Goal: Task Accomplishment & Management: Use online tool/utility

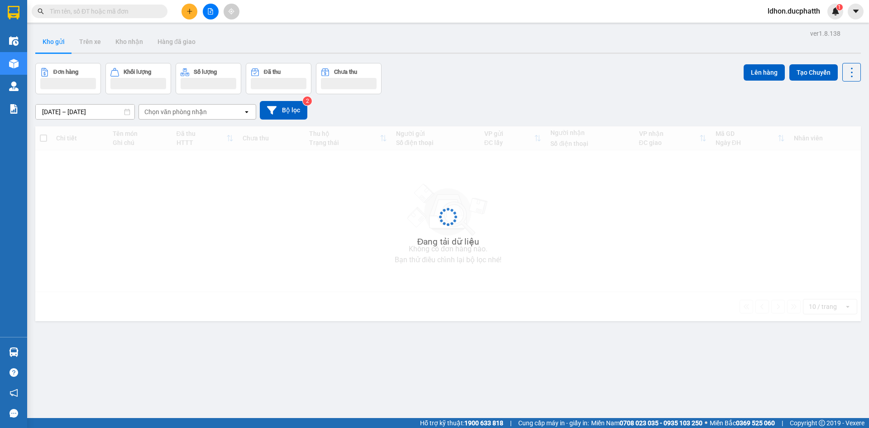
click at [91, 14] on input "text" at bounding box center [103, 11] width 107 height 10
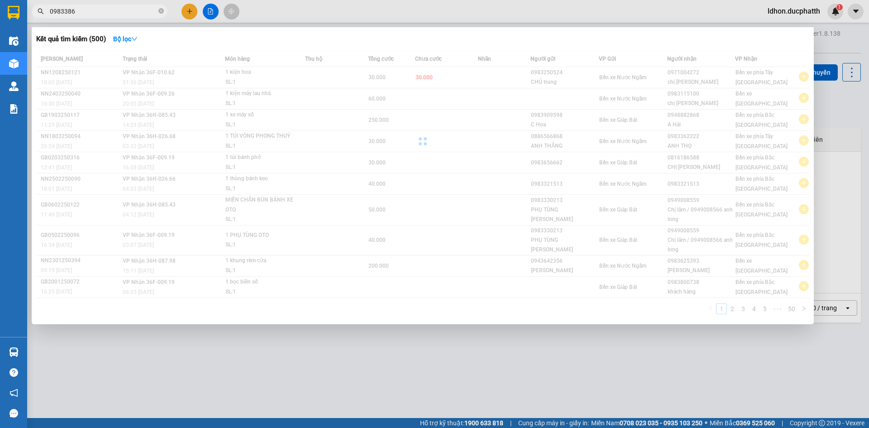
type input "0983386"
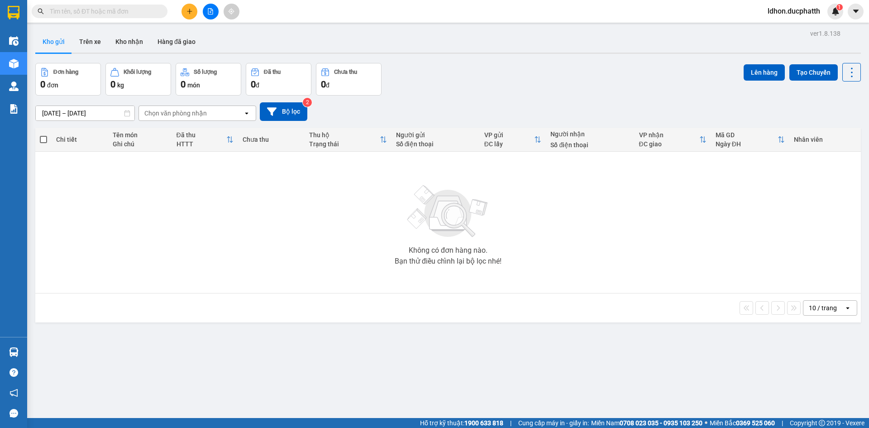
click at [68, 6] on input "text" at bounding box center [103, 11] width 107 height 10
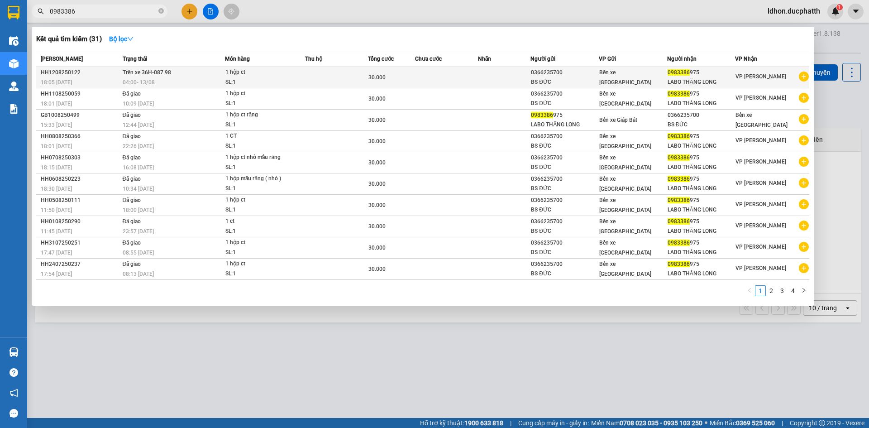
type input "0983386"
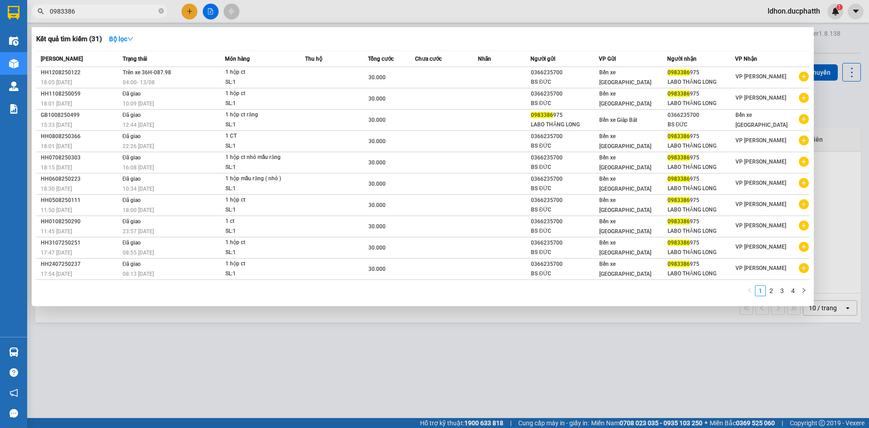
click at [318, 81] on td at bounding box center [336, 77] width 63 height 21
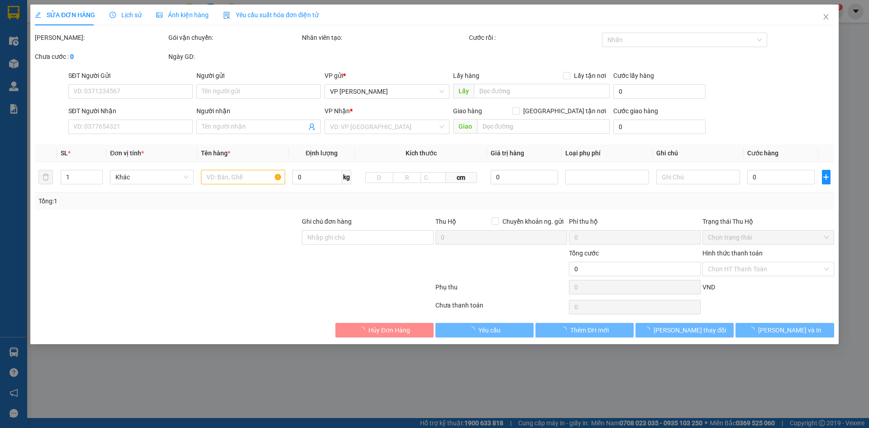
type input "0366235700"
type input "BS ĐỨC"
type input "0983386975"
type input "LABO THĂNG LONG"
type input "ck 18h5-12/8 nguyen quang duc vtb"
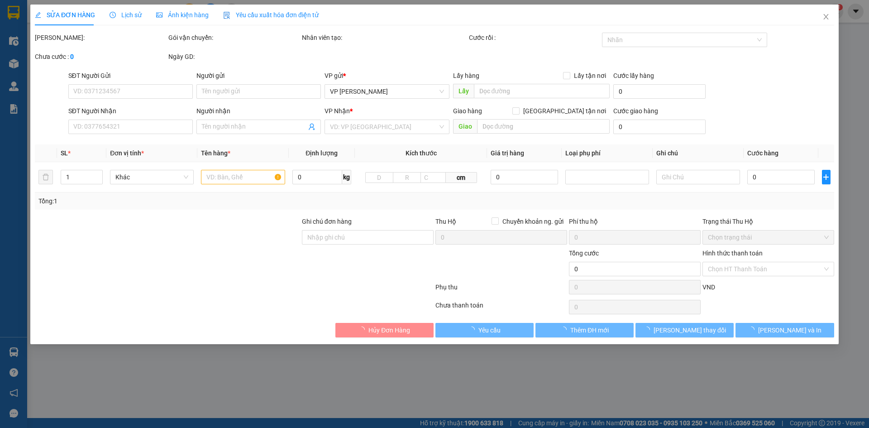
type input "30.000"
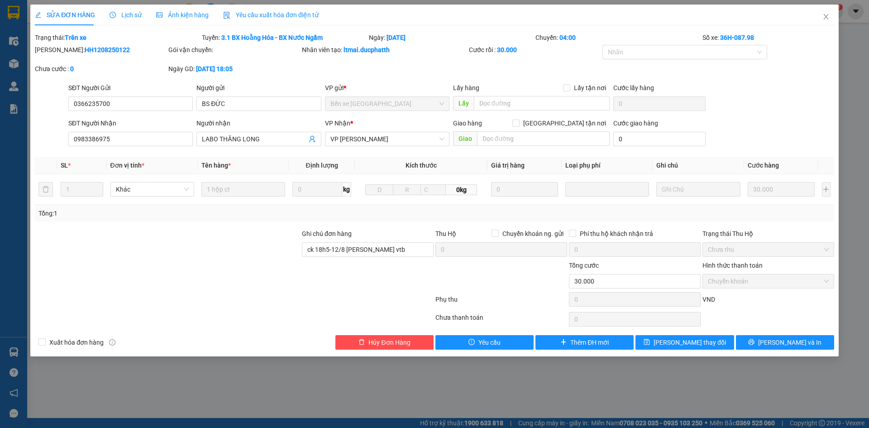
click at [126, 17] on span "Lịch sử" at bounding box center [126, 14] width 32 height 7
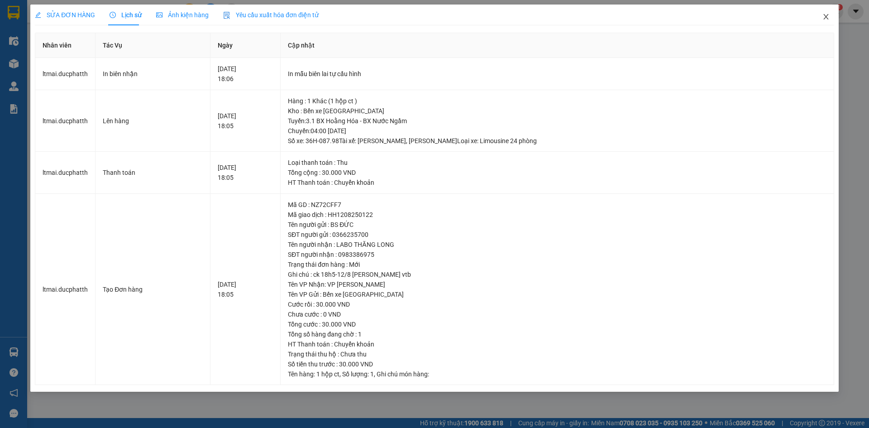
click at [824, 16] on icon "close" at bounding box center [826, 16] width 7 height 7
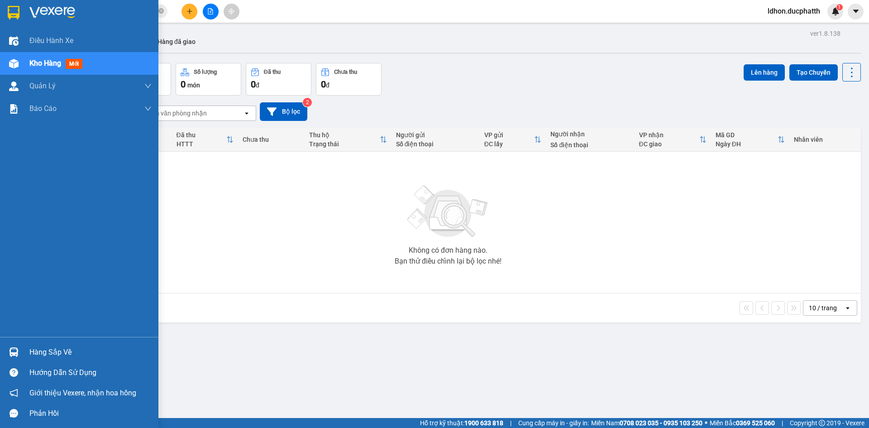
click at [29, 349] on div "Hàng sắp về" at bounding box center [90, 352] width 122 height 14
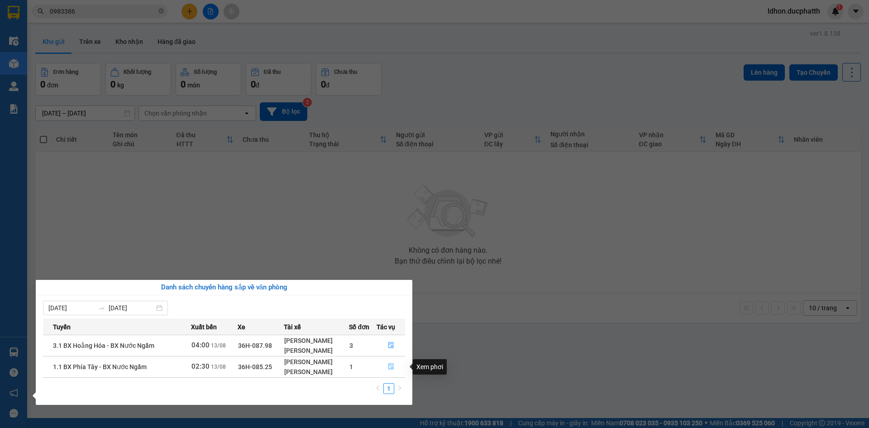
click at [385, 368] on button "button" at bounding box center [391, 366] width 28 height 14
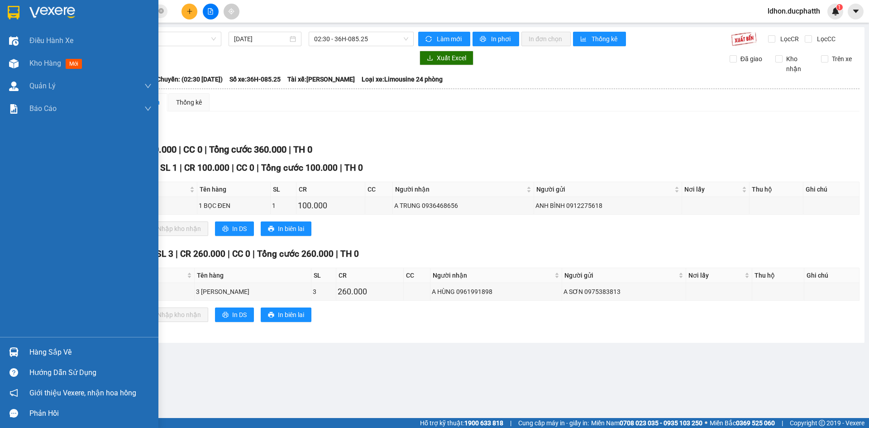
click at [35, 352] on div "Hàng sắp về" at bounding box center [90, 352] width 122 height 14
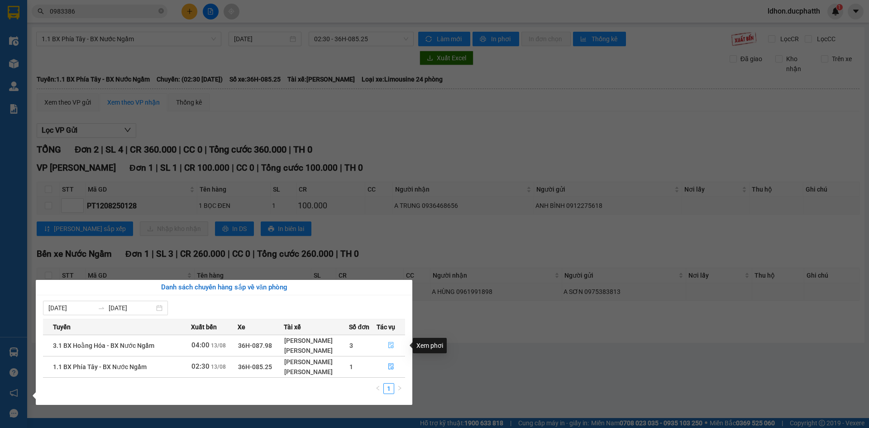
click at [391, 348] on icon "file-done" at bounding box center [391, 345] width 6 height 6
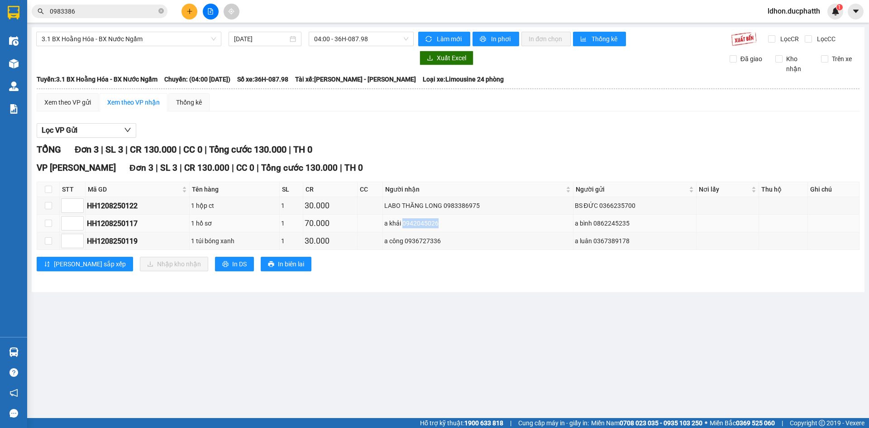
drag, startPoint x: 444, startPoint y: 222, endPoint x: 406, endPoint y: 225, distance: 38.6
click at [407, 226] on div "a khải 0942045026" at bounding box center [477, 223] width 187 height 10
click at [48, 219] on label at bounding box center [48, 223] width 7 height 10
click at [48, 220] on input "checkbox" at bounding box center [48, 223] width 7 height 7
checkbox input "true"
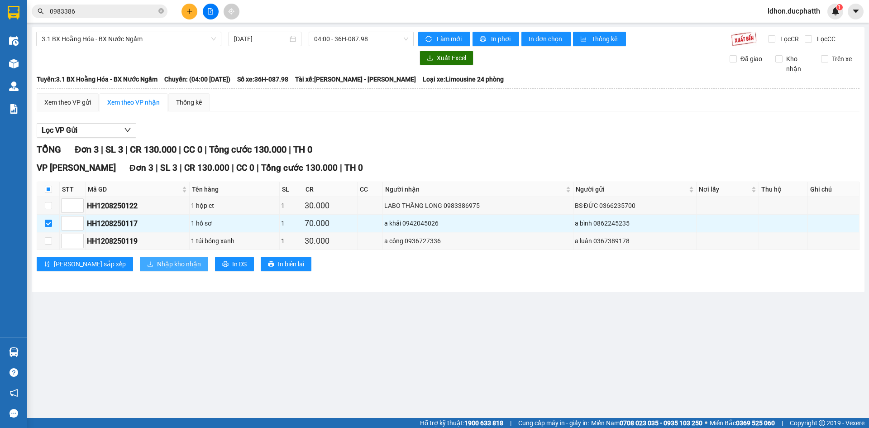
click at [140, 260] on button "Nhập kho nhận" at bounding box center [174, 264] width 68 height 14
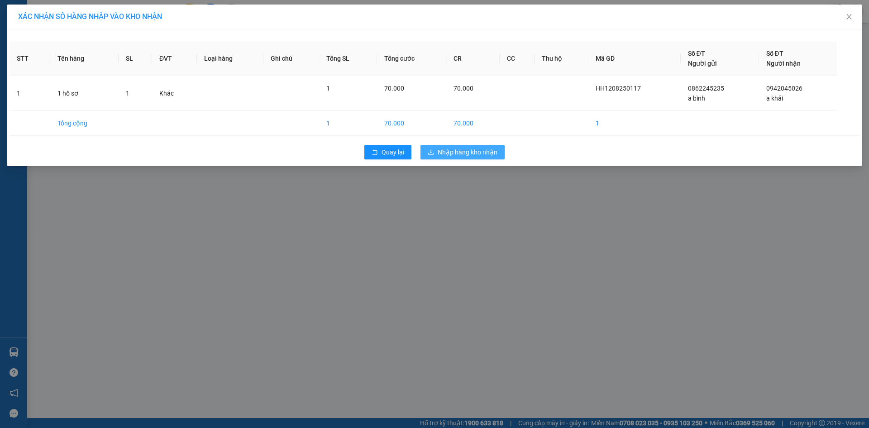
click at [425, 153] on button "Nhập hàng kho nhận" at bounding box center [463, 152] width 84 height 14
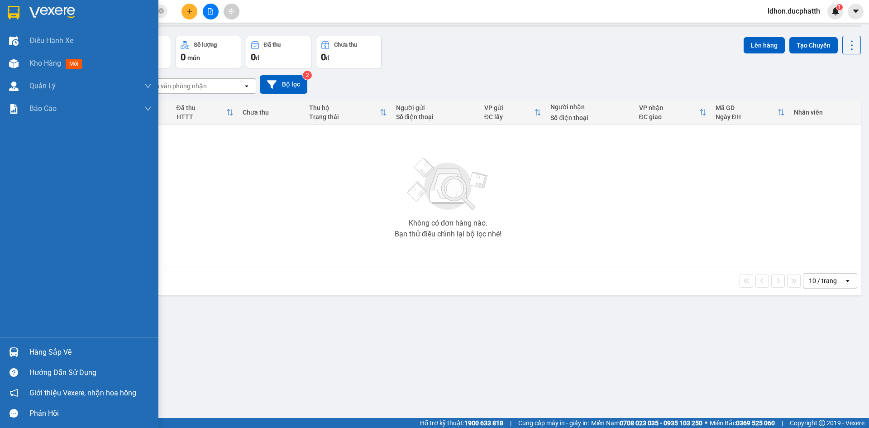
scroll to position [42, 0]
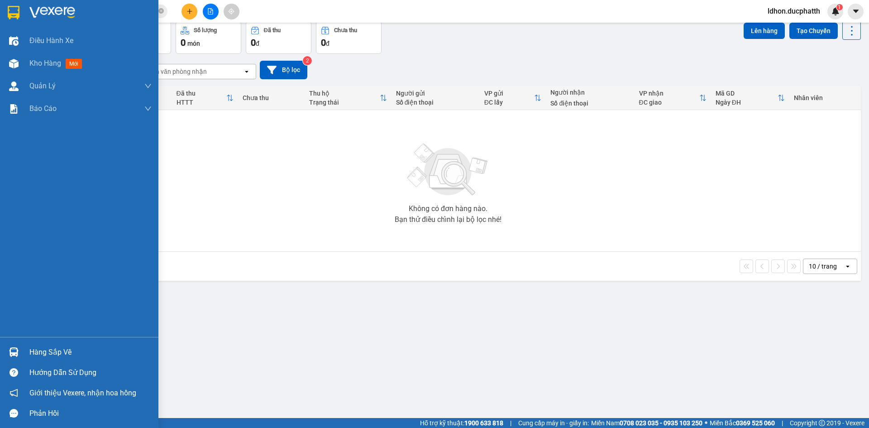
click at [54, 351] on div "Hàng sắp về" at bounding box center [90, 352] width 122 height 14
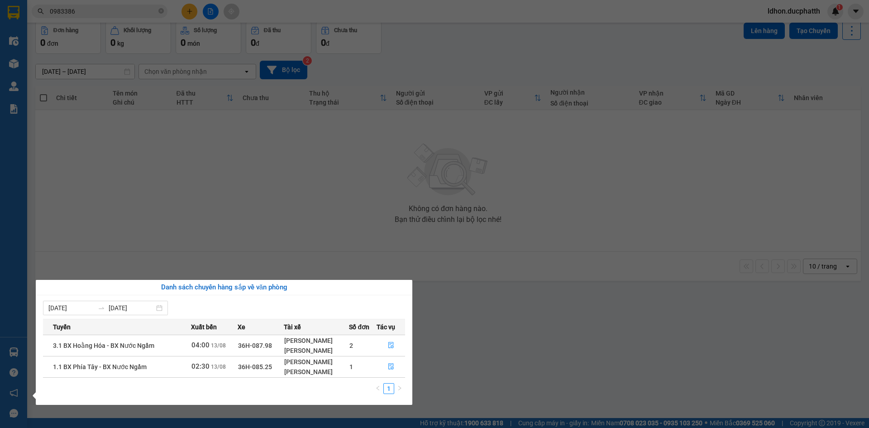
click at [460, 93] on section "Kết quả tìm kiếm ( 31 ) Bộ lọc Mã ĐH Trạng thái Món hàng Thu hộ Tổng cước Chưa …" at bounding box center [434, 214] width 869 height 428
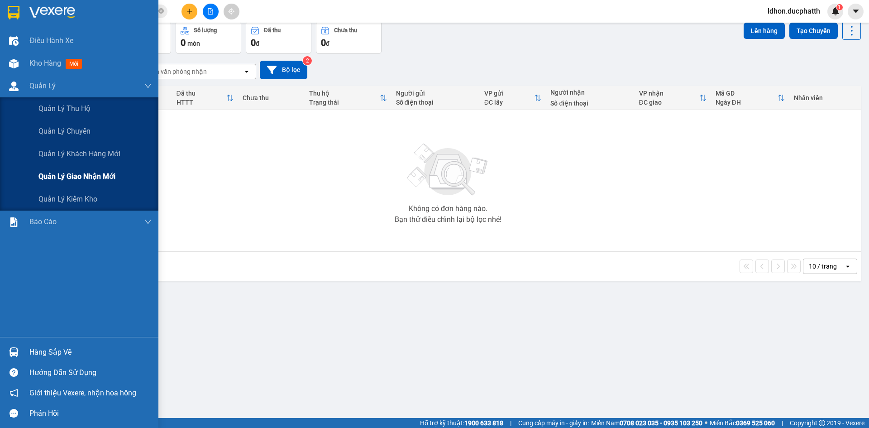
click at [86, 187] on div "Quản lý giao nhận mới" at bounding box center [94, 176] width 113 height 23
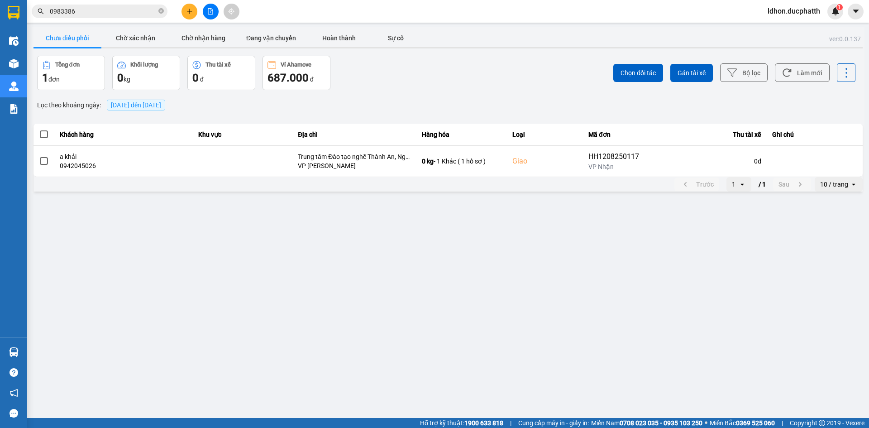
click at [133, 109] on span "[DATE] đến [DATE]" at bounding box center [136, 104] width 50 height 7
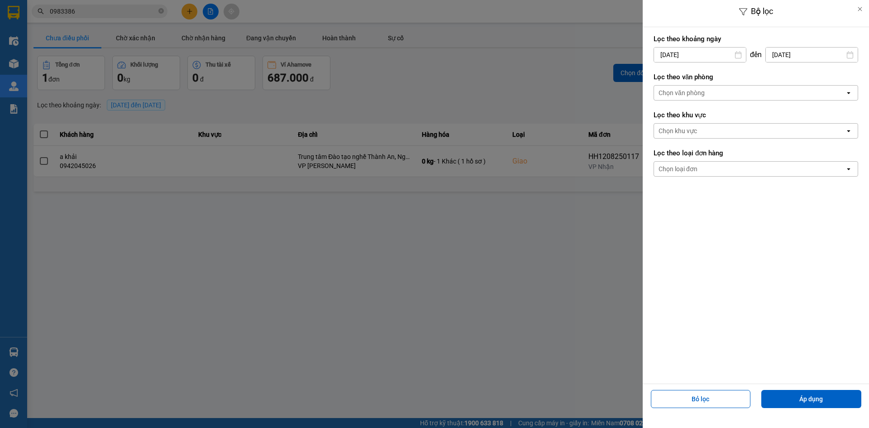
click at [699, 56] on input "[DATE]" at bounding box center [700, 55] width 92 height 14
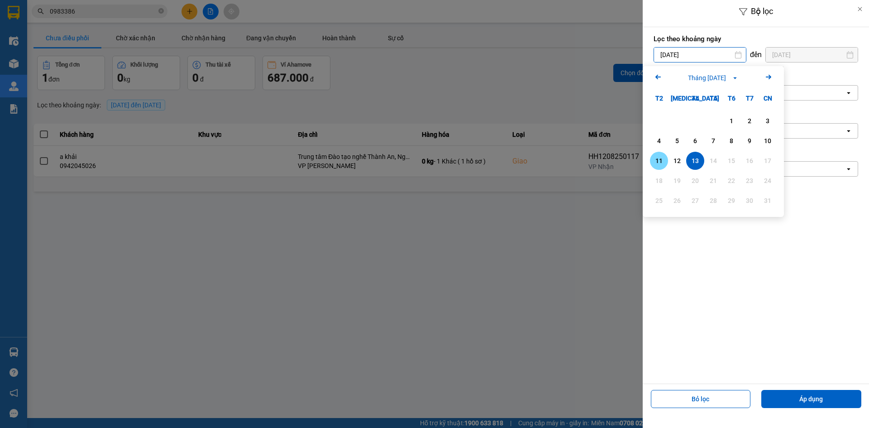
click at [661, 159] on div "11" at bounding box center [659, 160] width 13 height 11
type input "11/08/2025"
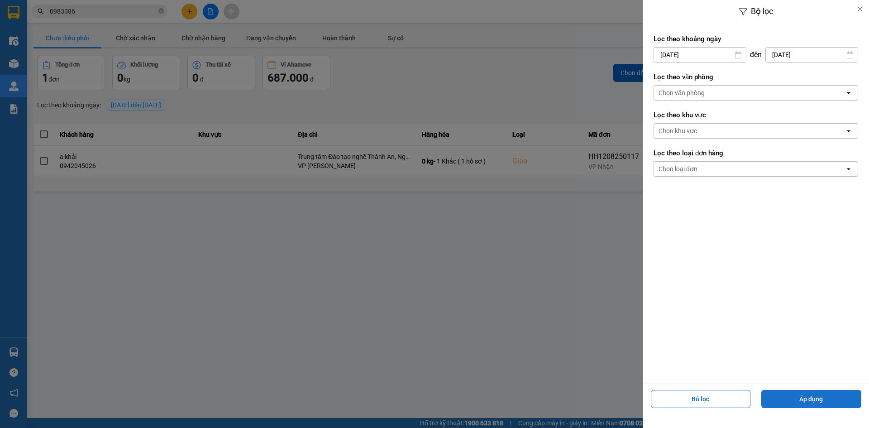
click at [807, 407] on button "Áp dụng" at bounding box center [812, 399] width 100 height 18
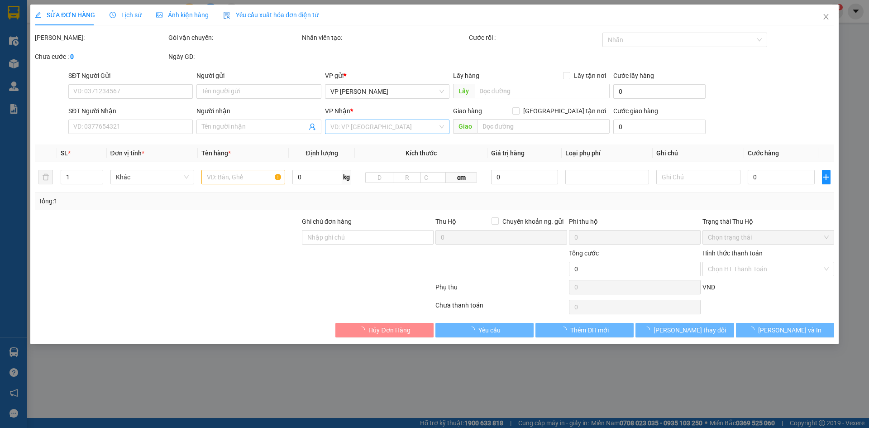
type input "0862245235"
type input "a bình"
type input "0942045026"
type input "a khải"
checkbox input "true"
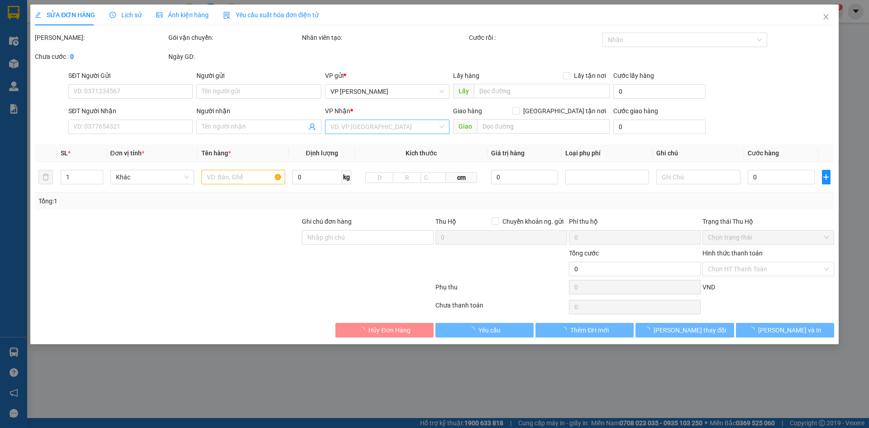
type input "Trung tâm Đào tạo nghề Thành An, Ngõ 186 Đ. [PERSON_NAME], [PERSON_NAME], Thanh…"
type input "70.000"
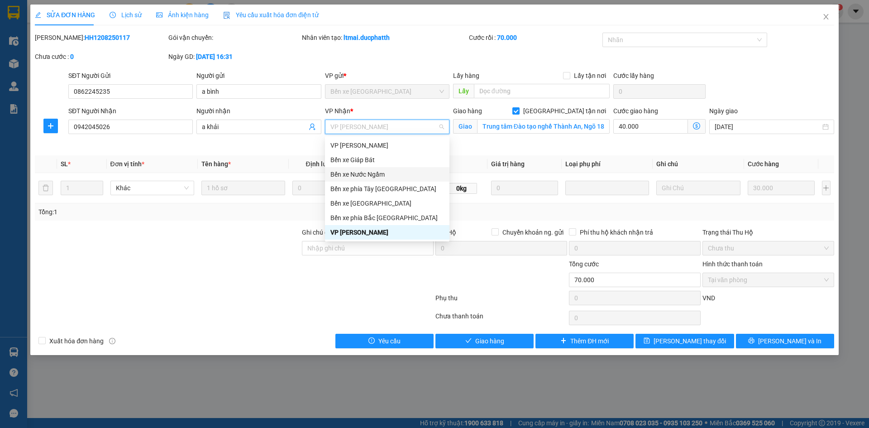
click at [380, 178] on div "Bến xe Nước Ngầm" at bounding box center [388, 174] width 114 height 10
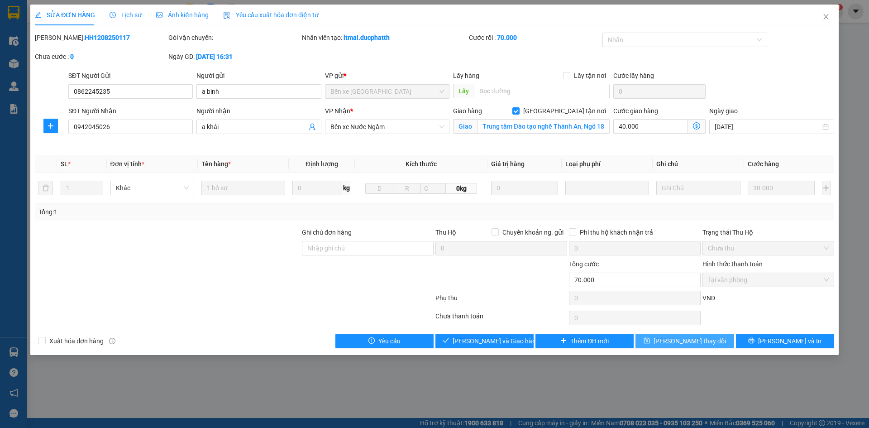
click at [673, 339] on span "Lưu thay đổi" at bounding box center [690, 341] width 72 height 10
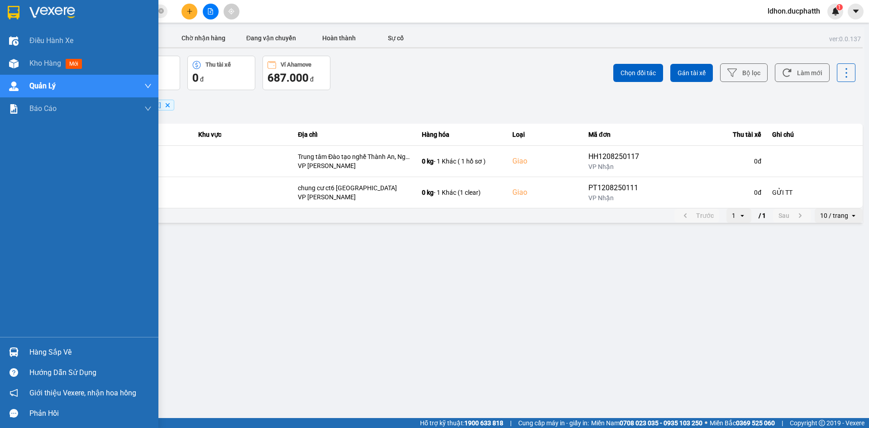
click at [49, 349] on div "Hàng sắp về" at bounding box center [90, 352] width 122 height 14
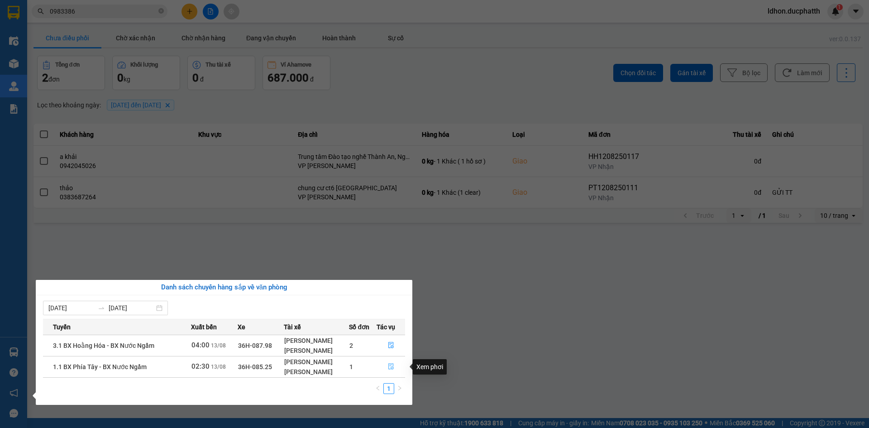
click at [391, 364] on icon "file-done" at bounding box center [390, 367] width 5 height 6
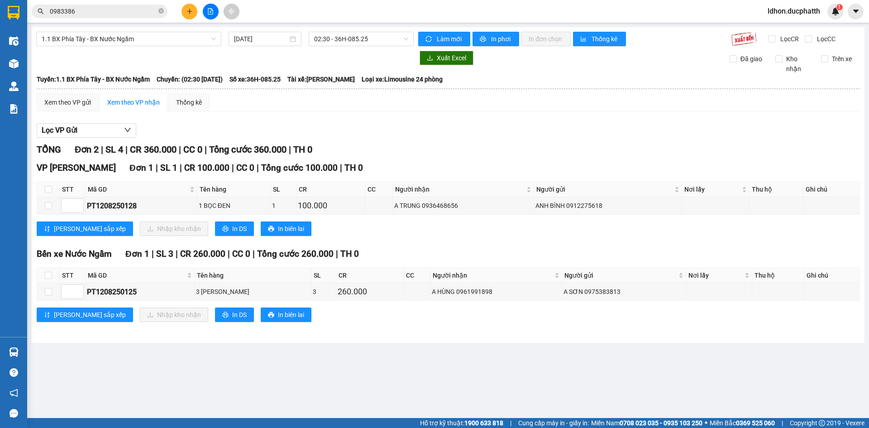
click at [43, 275] on th at bounding box center [48, 275] width 23 height 15
click at [47, 275] on input "checkbox" at bounding box center [48, 275] width 7 height 7
checkbox input "true"
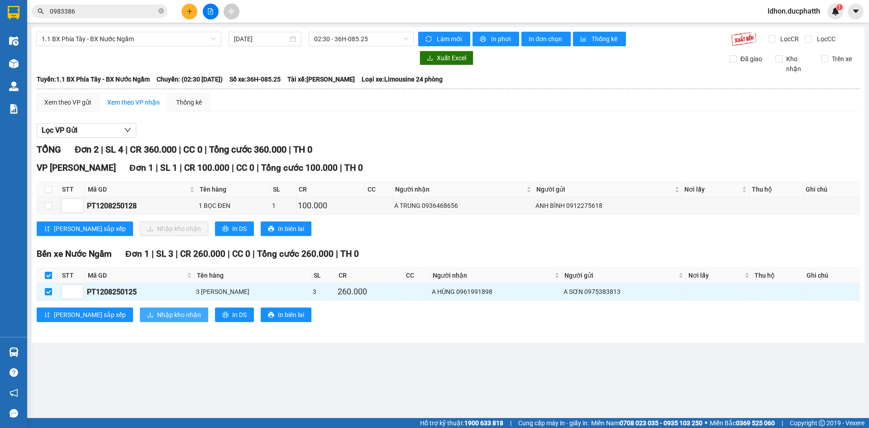
click at [157, 310] on span "Nhập kho nhận" at bounding box center [179, 315] width 44 height 10
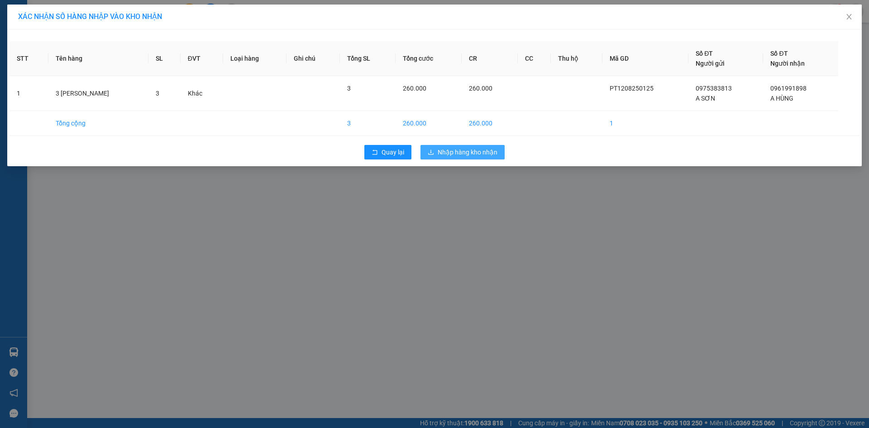
click at [446, 153] on span "Nhập hàng kho nhận" at bounding box center [468, 152] width 60 height 10
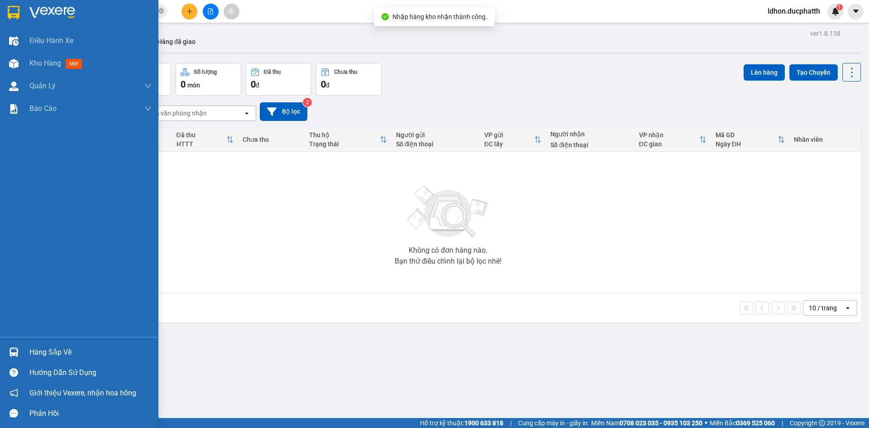
click at [17, 349] on img at bounding box center [14, 352] width 10 height 10
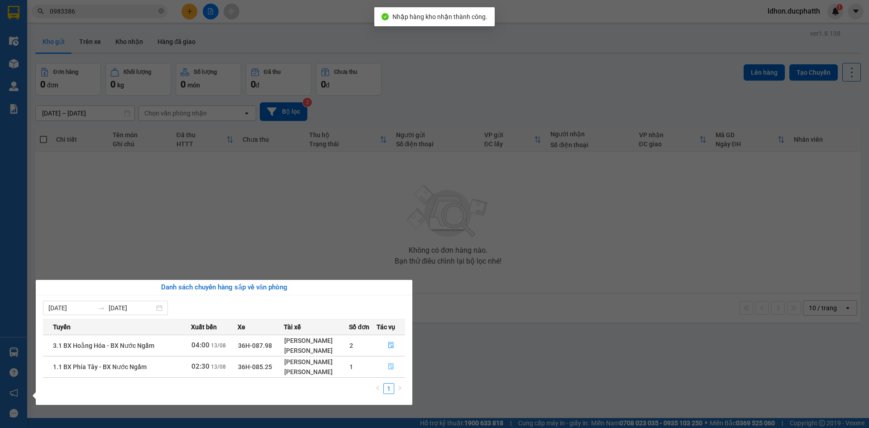
click at [398, 368] on button "button" at bounding box center [391, 366] width 28 height 14
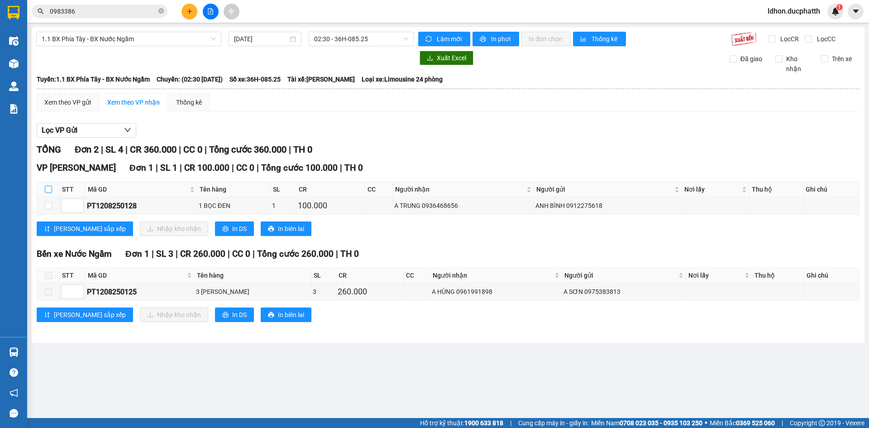
click at [45, 191] on input "checkbox" at bounding box center [48, 189] width 7 height 7
checkbox input "true"
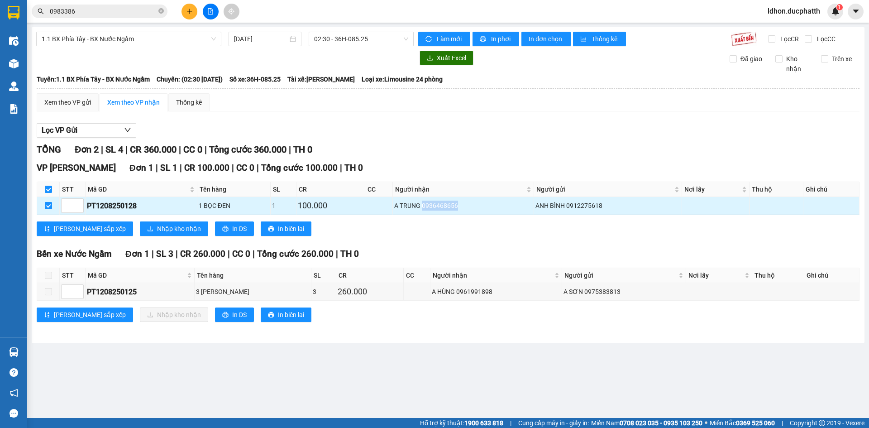
drag, startPoint x: 459, startPoint y: 206, endPoint x: 423, endPoint y: 211, distance: 36.1
click at [423, 211] on div "A TRUNG 0936468656" at bounding box center [463, 206] width 138 height 10
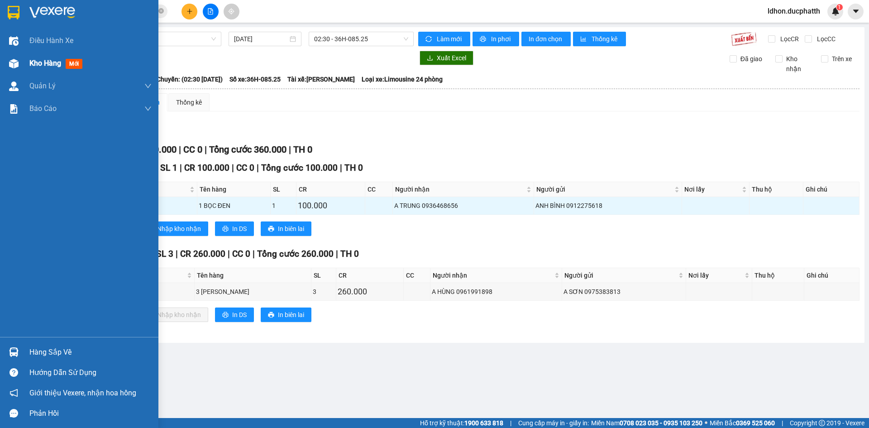
click at [20, 68] on div at bounding box center [14, 64] width 16 height 16
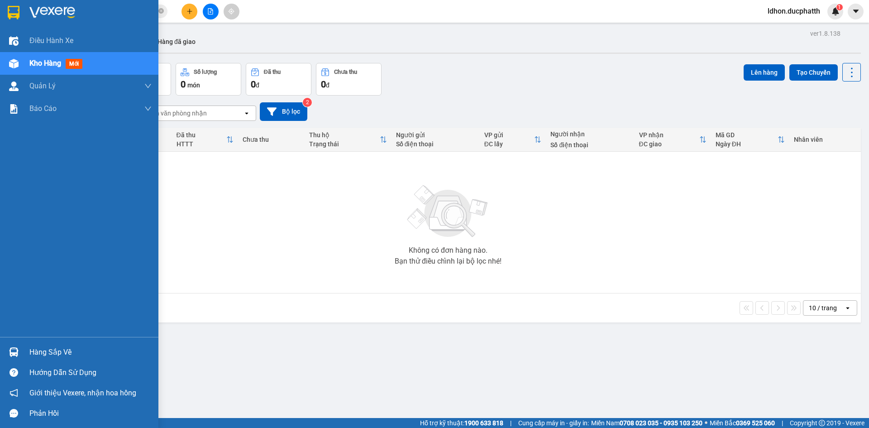
click at [56, 348] on div "Hàng sắp về" at bounding box center [90, 352] width 122 height 14
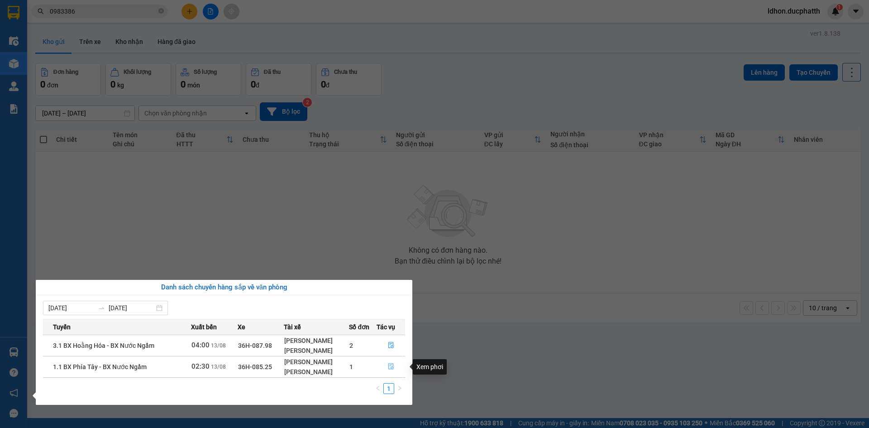
click at [386, 365] on button "button" at bounding box center [391, 366] width 28 height 14
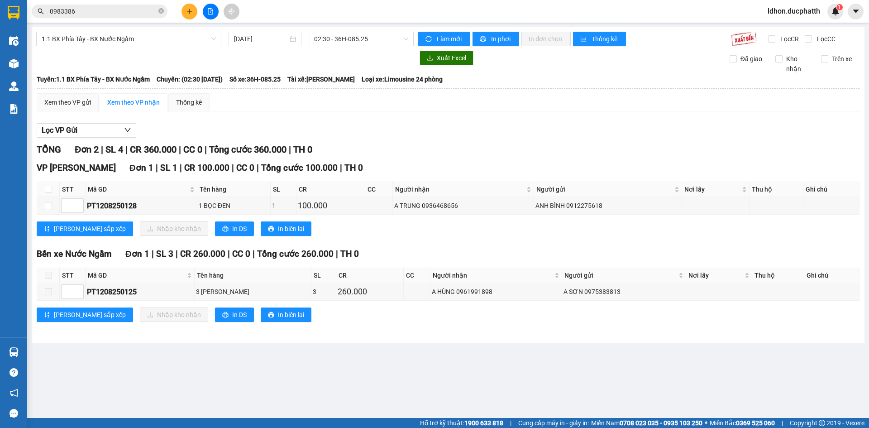
click at [51, 276] on span at bounding box center [48, 275] width 7 height 7
click at [49, 191] on input "checkbox" at bounding box center [48, 189] width 7 height 7
checkbox input "true"
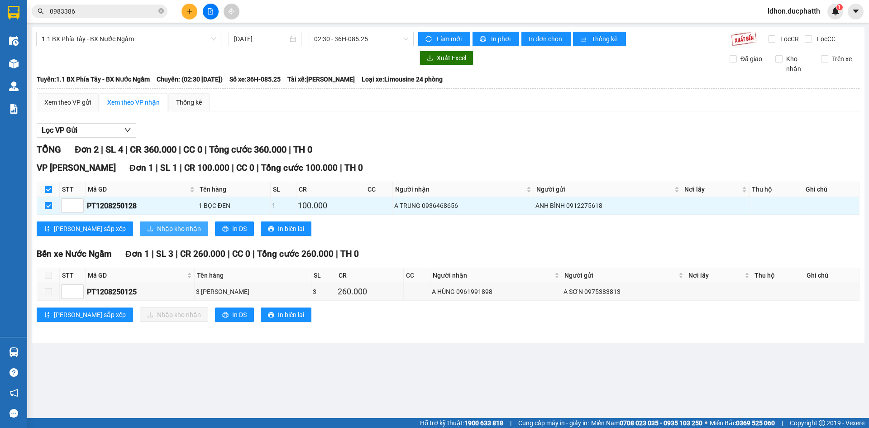
drag, startPoint x: 109, startPoint y: 226, endPoint x: 123, endPoint y: 230, distance: 14.9
click at [140, 230] on button "Nhập kho nhận" at bounding box center [174, 228] width 68 height 14
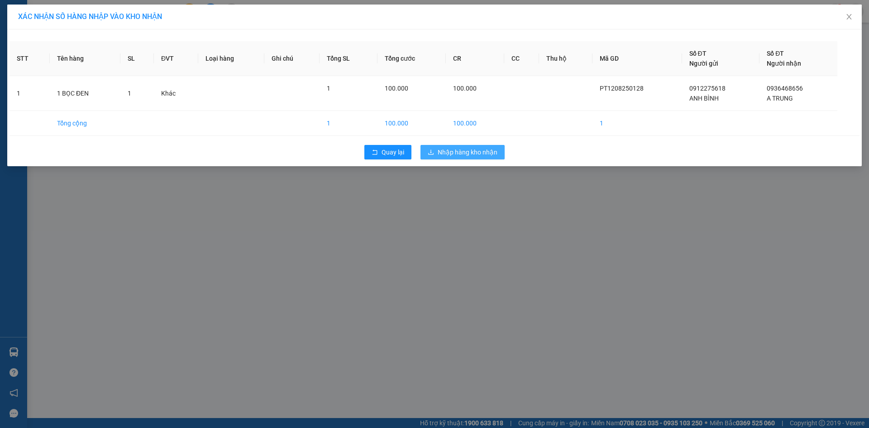
click at [492, 152] on span "Nhập hàng kho nhận" at bounding box center [468, 152] width 60 height 10
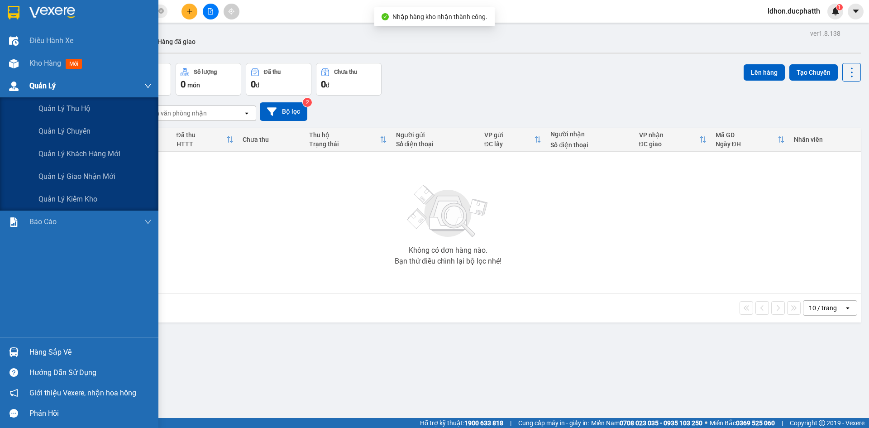
click at [47, 87] on span "Quản Lý" at bounding box center [42, 85] width 26 height 11
click at [91, 182] on span "Quản lý giao nhận mới" at bounding box center [76, 176] width 77 height 11
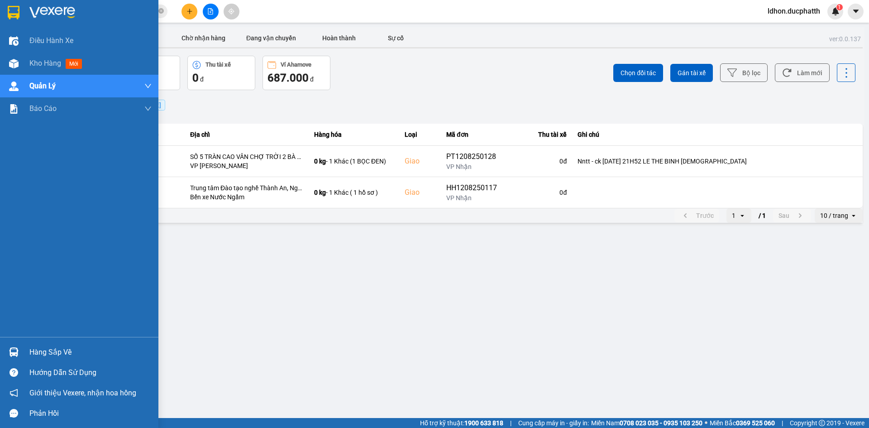
drag, startPoint x: 28, startPoint y: 350, endPoint x: 34, endPoint y: 350, distance: 6.3
click at [28, 350] on div "Hàng sắp về" at bounding box center [79, 352] width 158 height 20
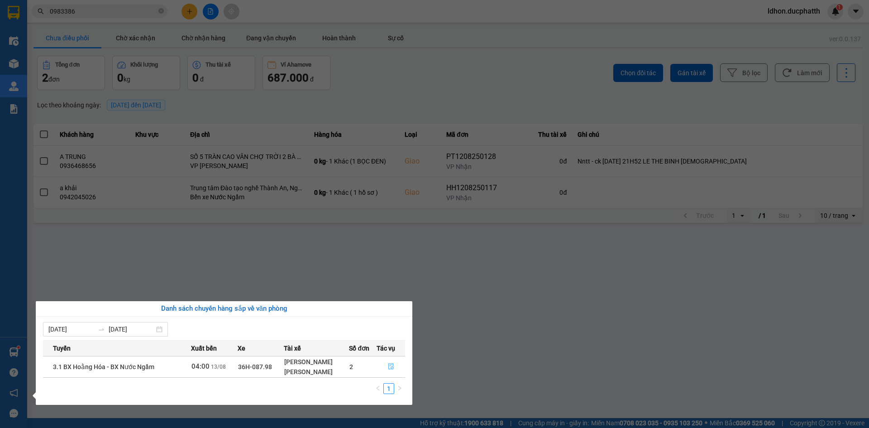
click at [390, 364] on icon "file-done" at bounding box center [391, 366] width 6 height 6
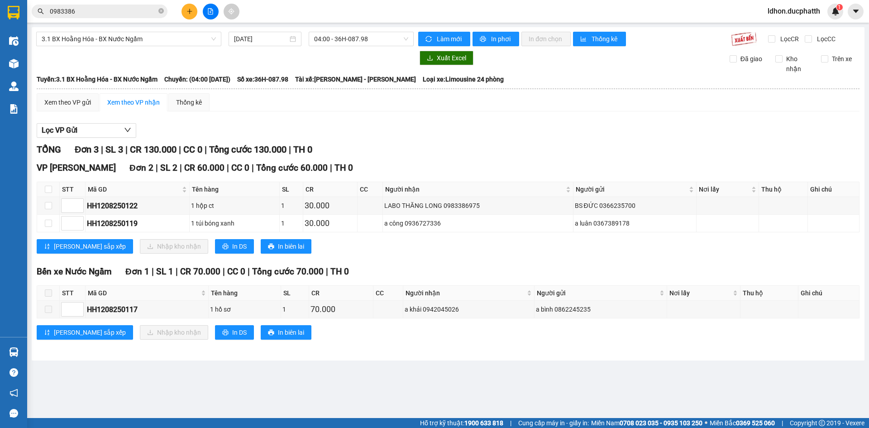
click at [48, 295] on span at bounding box center [48, 292] width 7 height 7
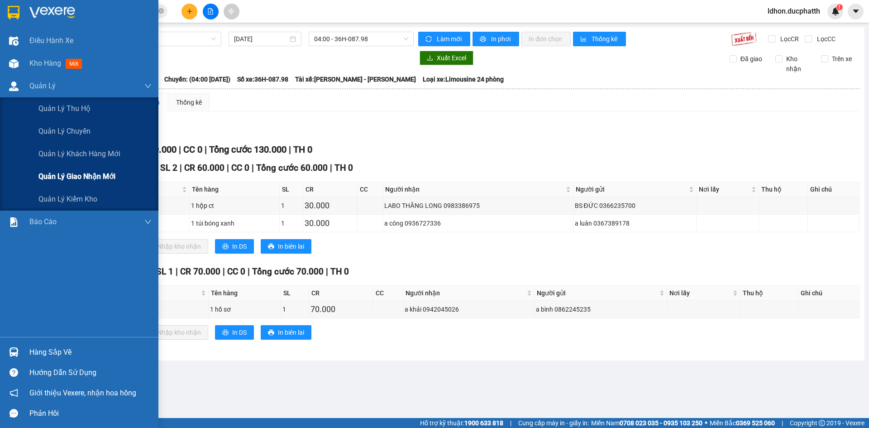
click at [74, 176] on span "Quản lý giao nhận mới" at bounding box center [76, 176] width 77 height 11
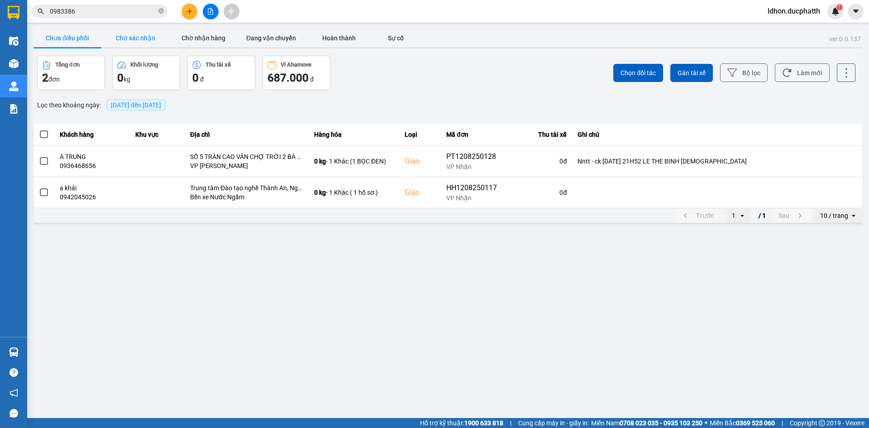
click at [142, 43] on button "Chờ xác nhận" at bounding box center [135, 38] width 68 height 18
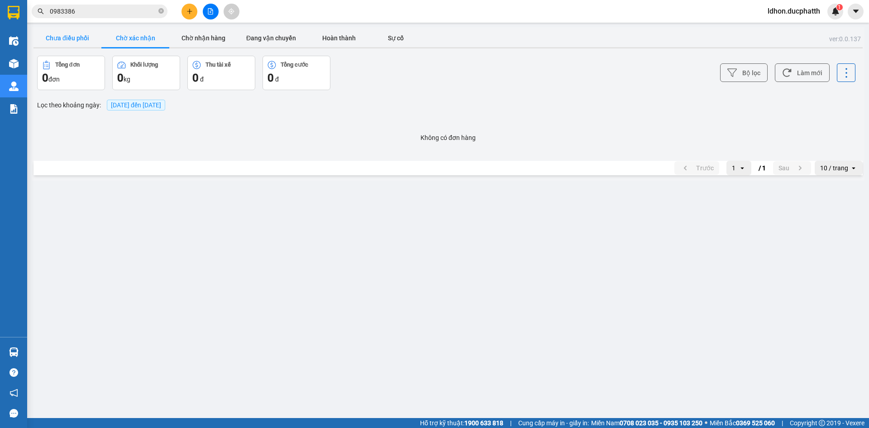
click at [82, 38] on button "Chưa điều phối" at bounding box center [68, 38] width 68 height 18
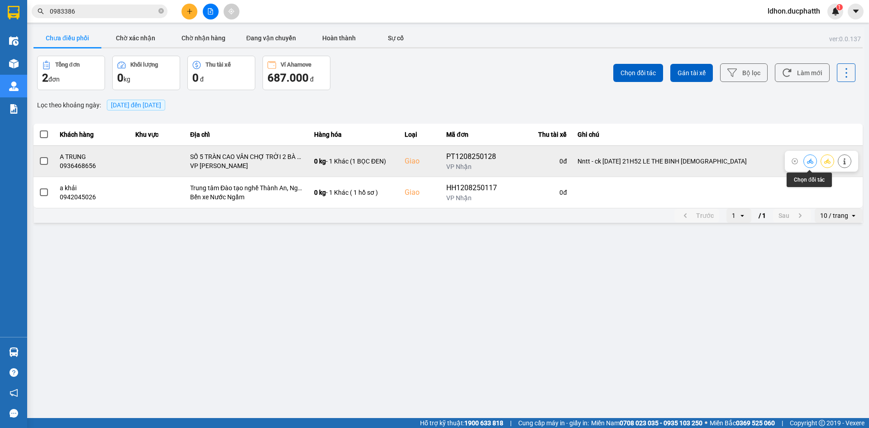
click at [812, 164] on icon at bounding box center [810, 161] width 6 height 6
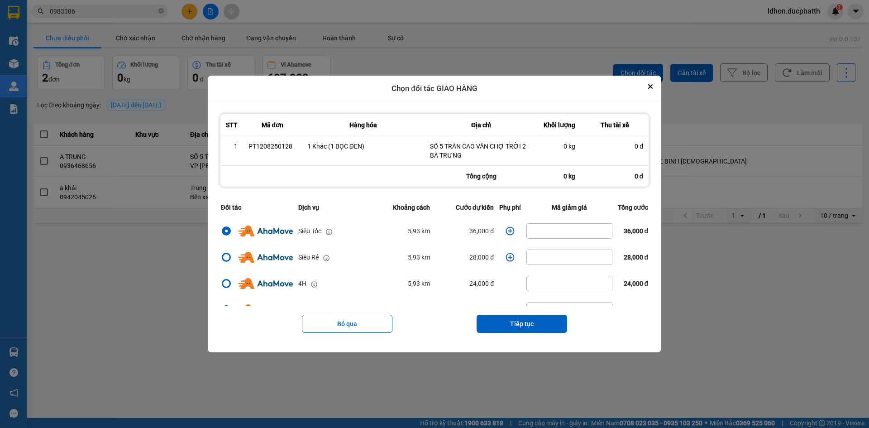
click at [506, 230] on icon "dialog" at bounding box center [510, 230] width 9 height 9
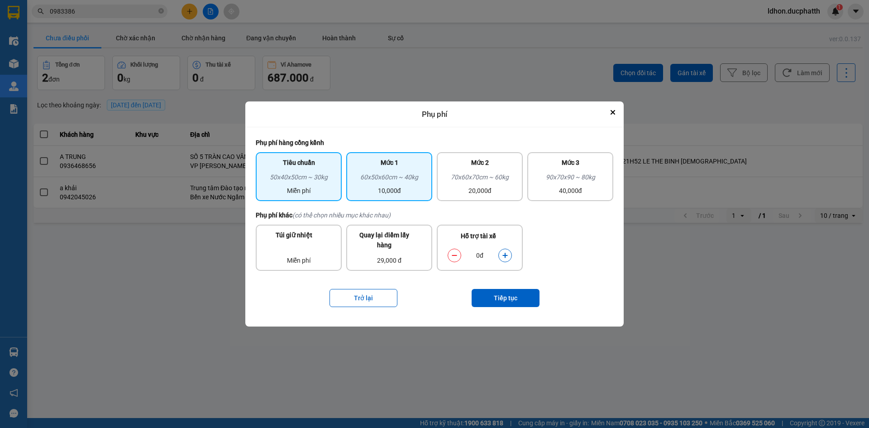
click at [414, 193] on div "10,000đ" at bounding box center [389, 191] width 75 height 10
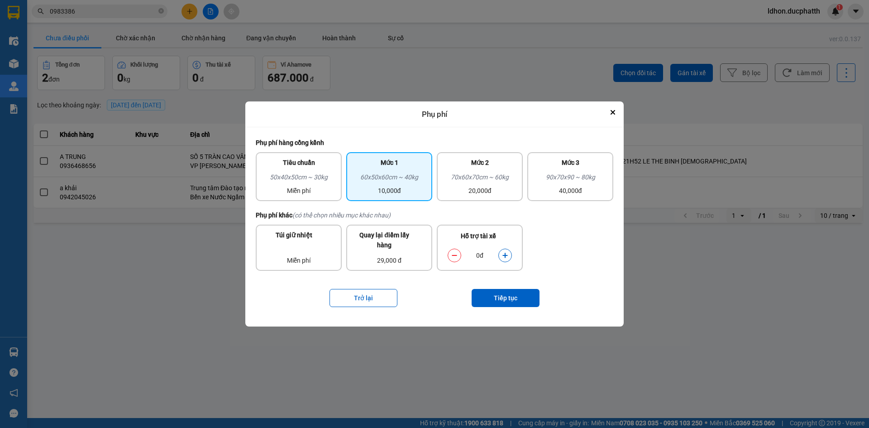
click at [506, 260] on button "dialog" at bounding box center [505, 256] width 13 height 16
click at [514, 301] on button "Tiếp tục" at bounding box center [506, 298] width 68 height 18
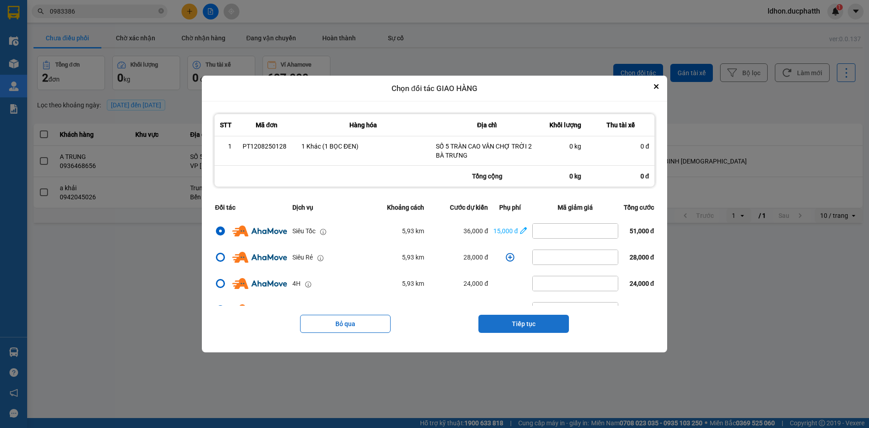
click at [517, 323] on button "Tiếp tục" at bounding box center [524, 324] width 91 height 18
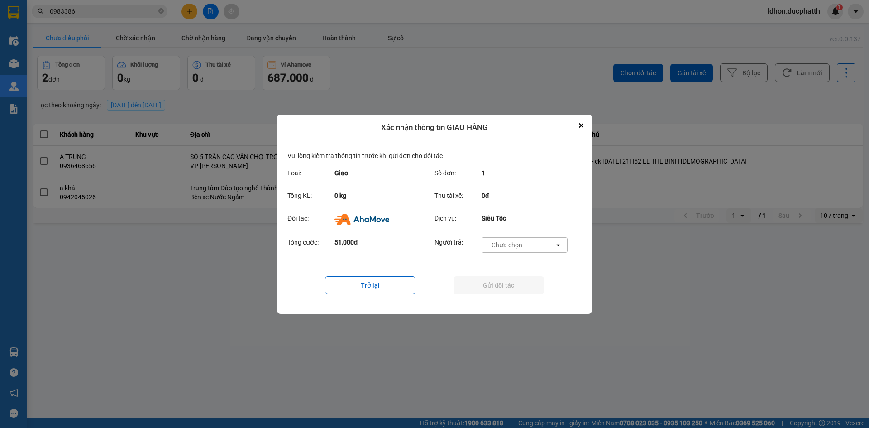
click at [517, 251] on div "-- Chưa chọn --" at bounding box center [518, 245] width 72 height 14
click at [517, 292] on span "Ví Ahamove" at bounding box center [507, 296] width 37 height 9
click at [501, 290] on button "Gửi đối tác" at bounding box center [499, 285] width 91 height 18
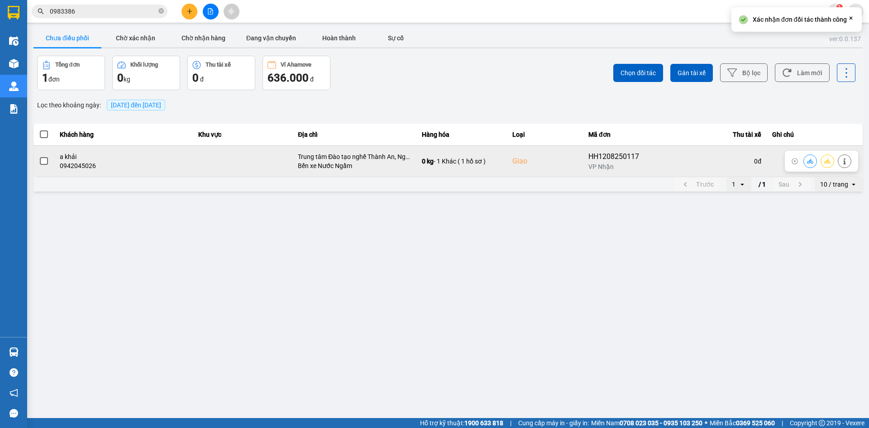
click at [809, 162] on icon at bounding box center [810, 161] width 6 height 6
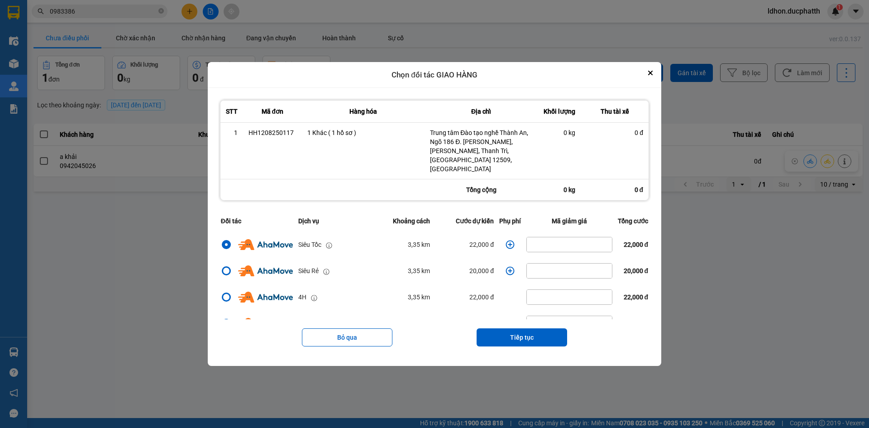
click at [506, 241] on icon "dialog" at bounding box center [510, 244] width 9 height 9
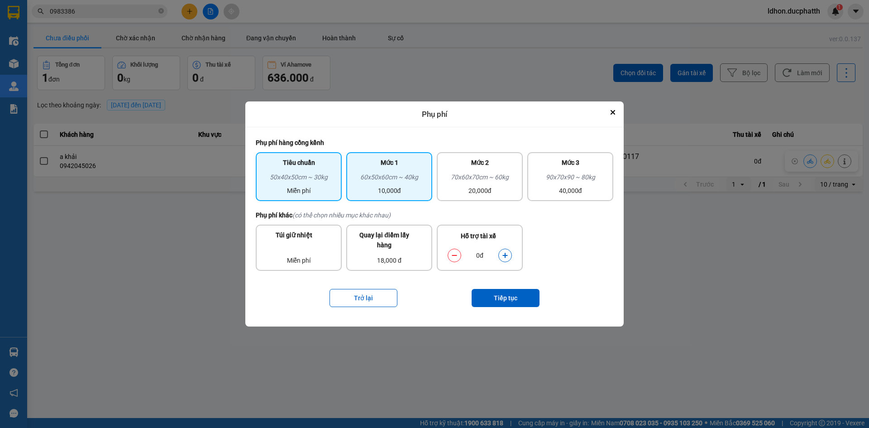
click at [399, 189] on div "10,000đ" at bounding box center [389, 191] width 75 height 10
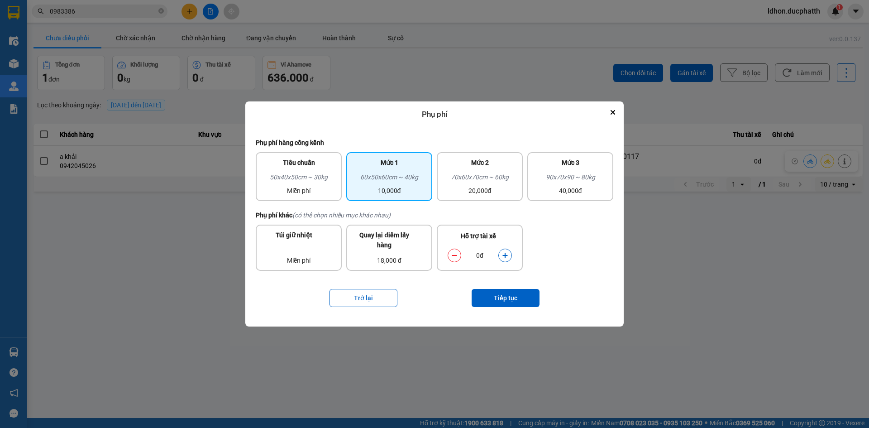
click at [508, 255] on icon "dialog" at bounding box center [505, 255] width 6 height 6
click at [501, 255] on button "dialog" at bounding box center [505, 256] width 13 height 16
click at [460, 256] on button "dialog" at bounding box center [454, 256] width 13 height 16
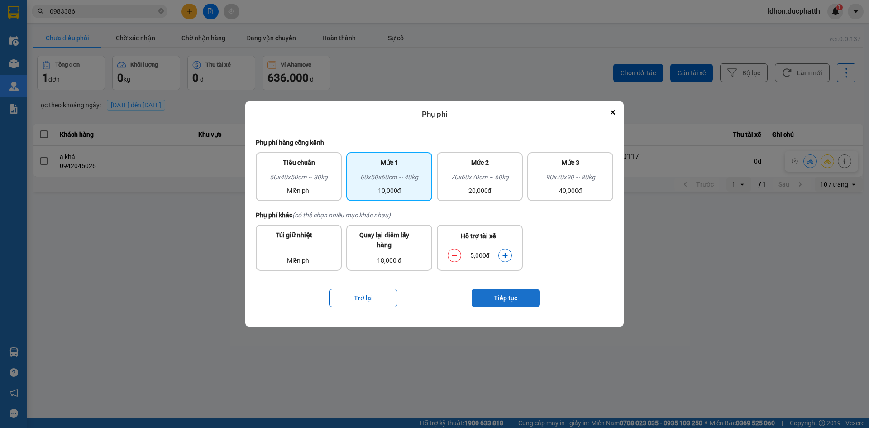
click at [530, 297] on button "Tiếp tục" at bounding box center [506, 298] width 68 height 18
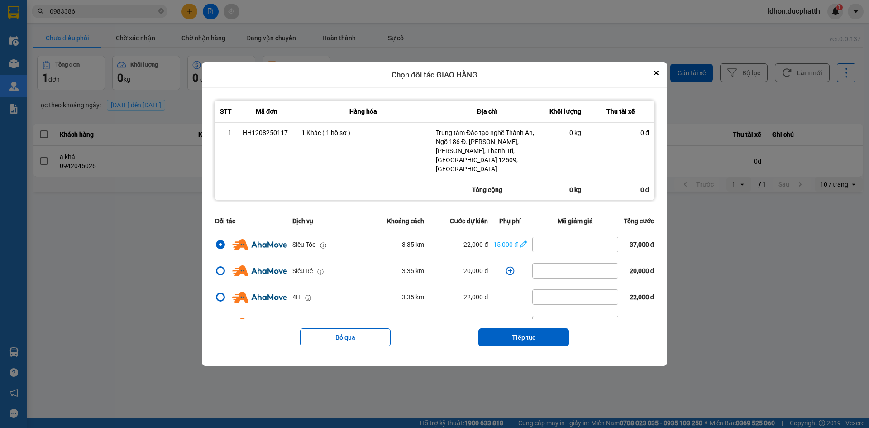
click at [667, 72] on div "Chọn đối tác GIAO HÀNG" at bounding box center [434, 75] width 465 height 26
click at [658, 75] on icon "Close" at bounding box center [656, 73] width 5 height 5
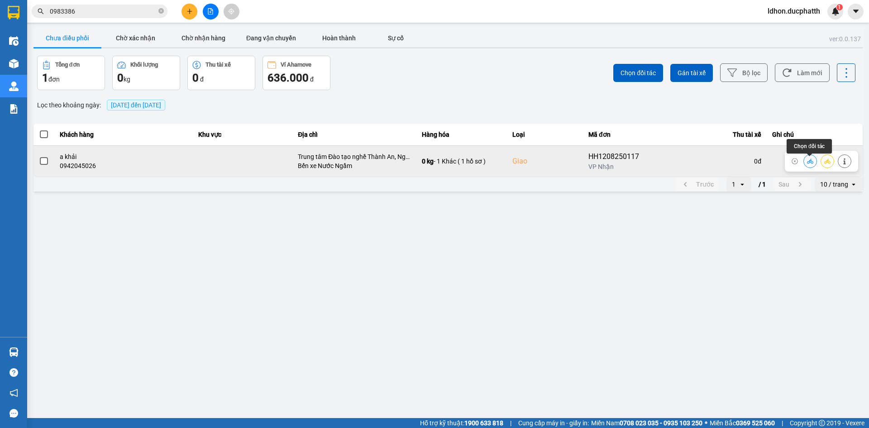
click at [807, 164] on icon at bounding box center [810, 161] width 6 height 6
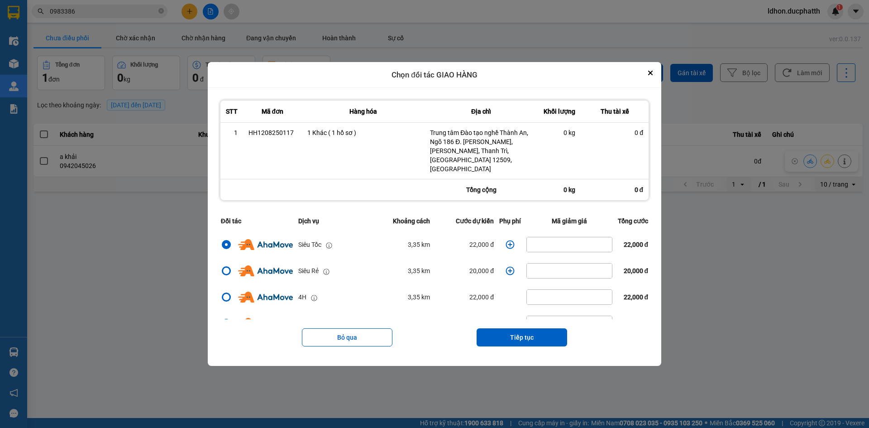
click at [506, 242] on icon "dialog" at bounding box center [510, 244] width 9 height 9
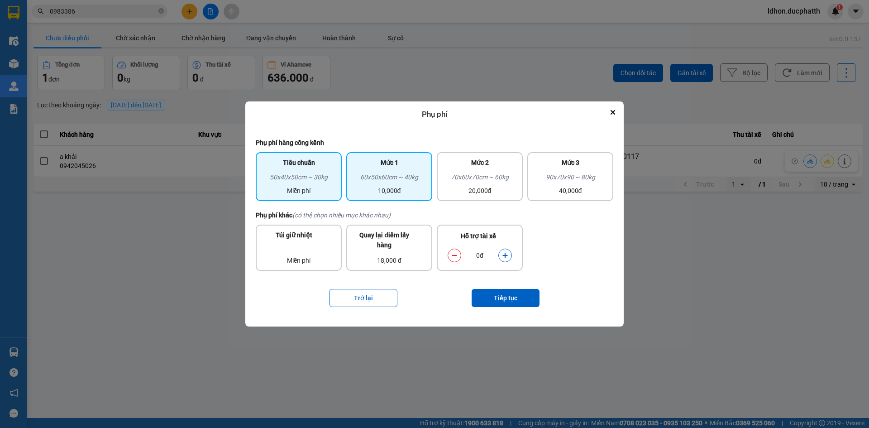
click at [414, 187] on div "10,000đ" at bounding box center [389, 191] width 75 height 10
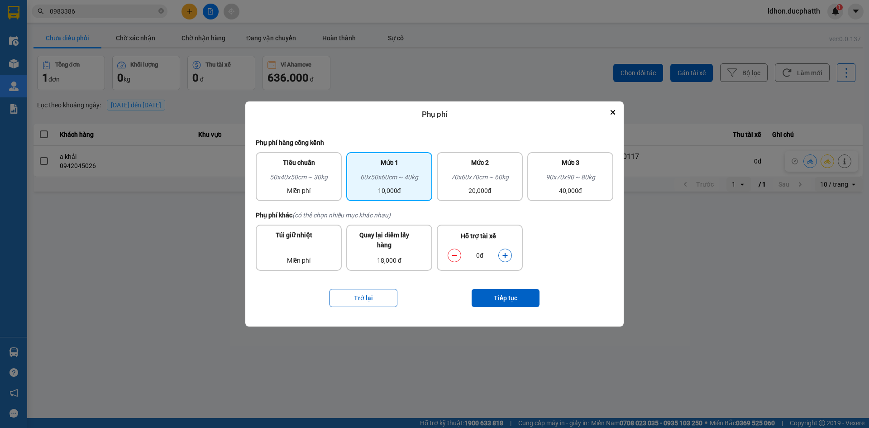
click at [506, 255] on icon "dialog" at bounding box center [505, 255] width 5 height 5
click at [508, 296] on button "Tiếp tục" at bounding box center [506, 298] width 68 height 18
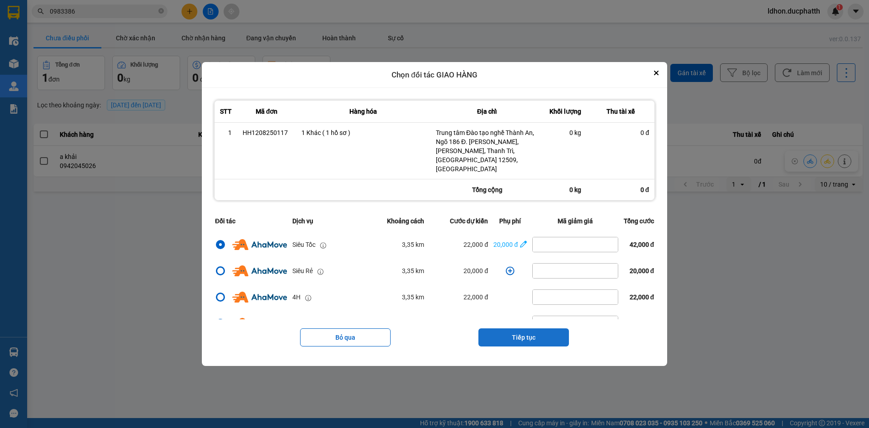
click at [511, 330] on button "Tiếp tục" at bounding box center [524, 337] width 91 height 18
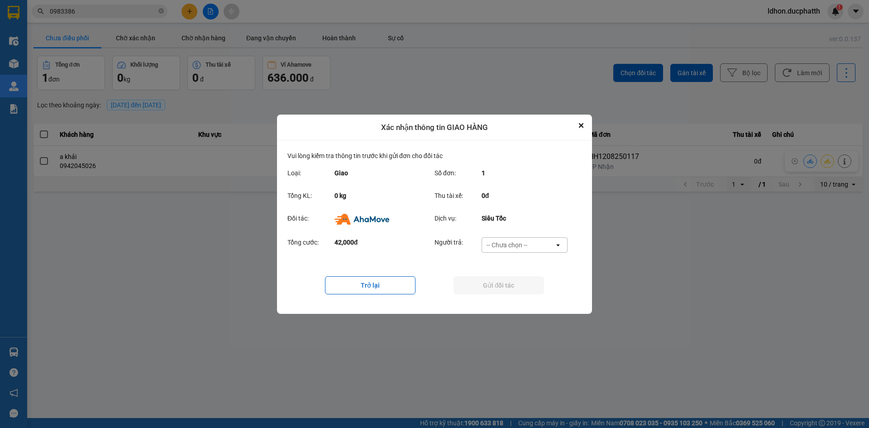
click at [515, 247] on div "-- Chưa chọn --" at bounding box center [507, 244] width 41 height 9
click at [513, 296] on span "Ví Ahamove" at bounding box center [507, 296] width 37 height 9
click at [512, 296] on div "Trở lại Gửi đối tác" at bounding box center [434, 285] width 294 height 36
click at [511, 290] on button "Gửi đối tác" at bounding box center [499, 285] width 91 height 18
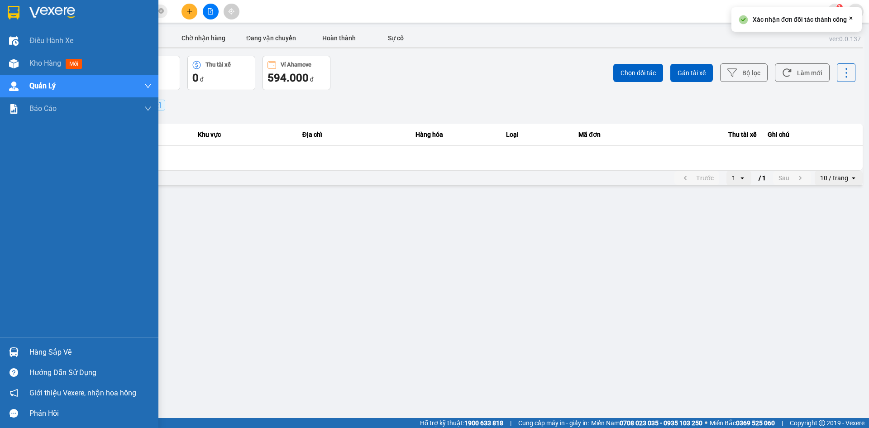
click at [38, 342] on div "Hàng sắp về" at bounding box center [79, 352] width 158 height 20
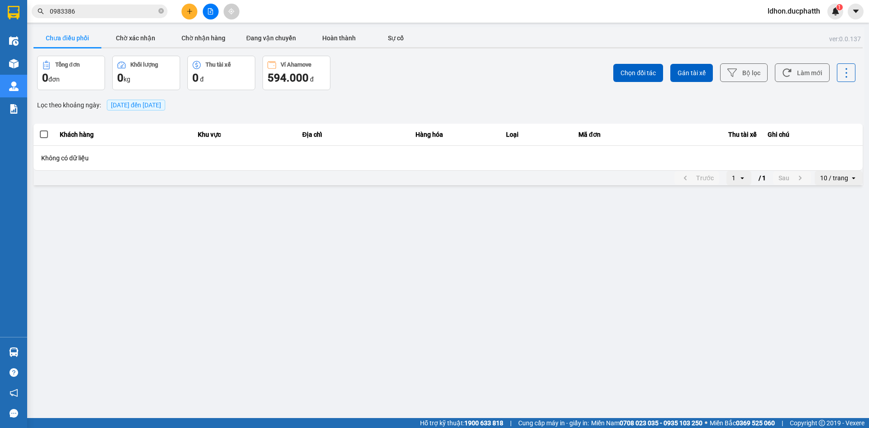
click at [452, 144] on section "Kết quả tìm kiếm ( 31 ) Bộ lọc Mã ĐH Trạng thái Món hàng Thu hộ Tổng cước Chưa …" at bounding box center [434, 214] width 869 height 428
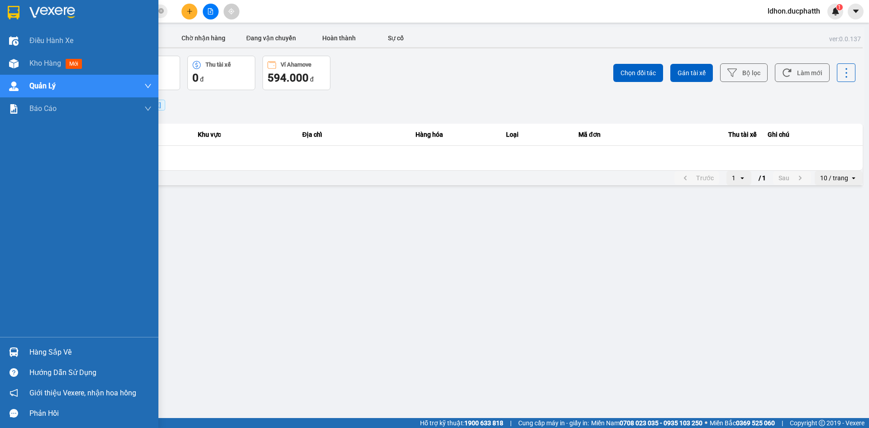
click at [36, 343] on div "Hàng sắp về" at bounding box center [79, 352] width 158 height 20
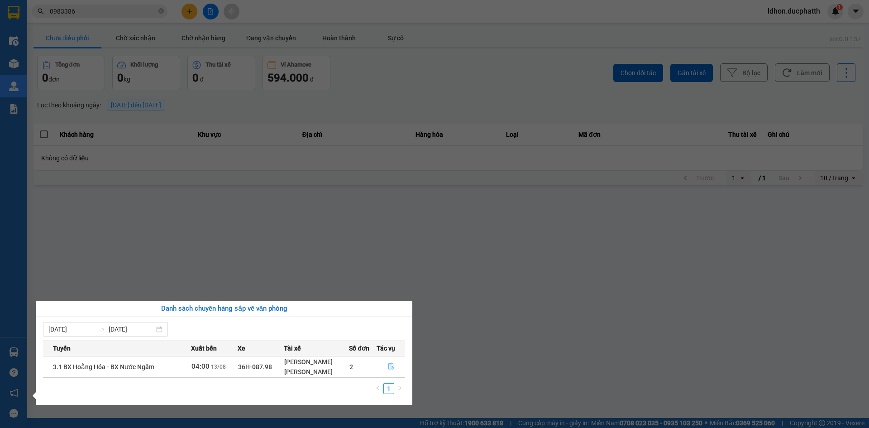
click at [390, 367] on icon "file-done" at bounding box center [391, 366] width 6 height 6
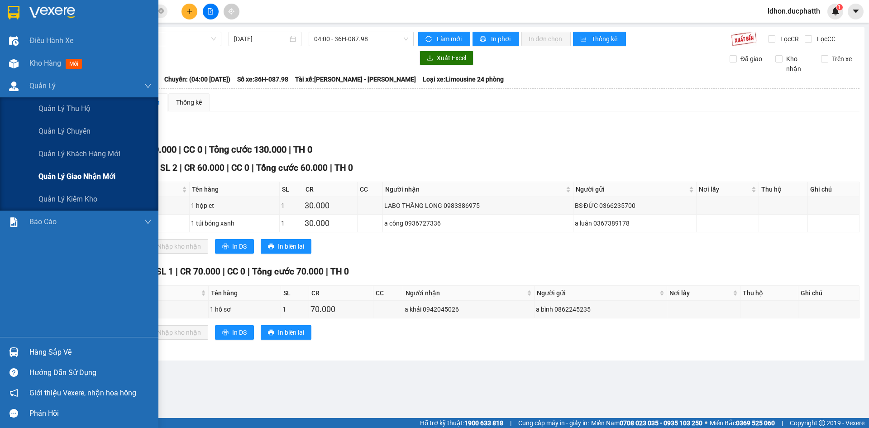
click at [62, 185] on div "Quản lý giao nhận mới" at bounding box center [94, 176] width 113 height 23
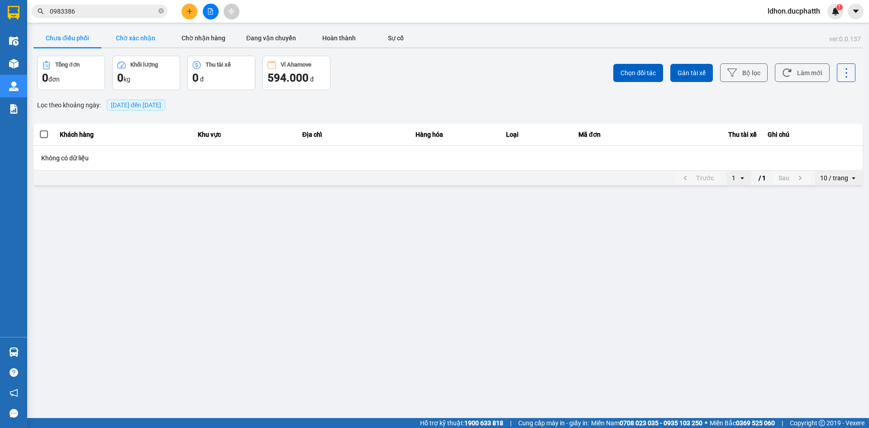
drag, startPoint x: 134, startPoint y: 49, endPoint x: 142, endPoint y: 42, distance: 10.9
click at [137, 47] on div "Chưa điều phối Chờ xác nhận Chờ nhận hàng Đang vận chuyển Hoàn thành Sự cố" at bounding box center [448, 39] width 829 height 20
click at [143, 41] on button "Chờ xác nhận" at bounding box center [135, 38] width 68 height 18
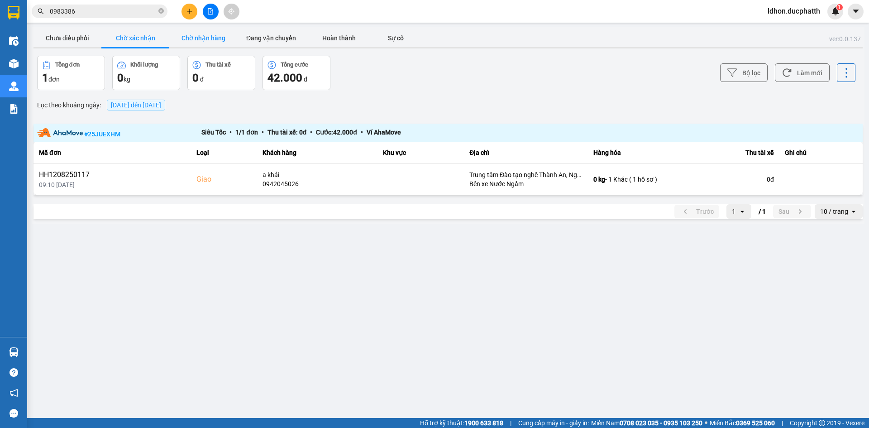
click at [198, 46] on button "Chờ nhận hàng" at bounding box center [203, 38] width 68 height 18
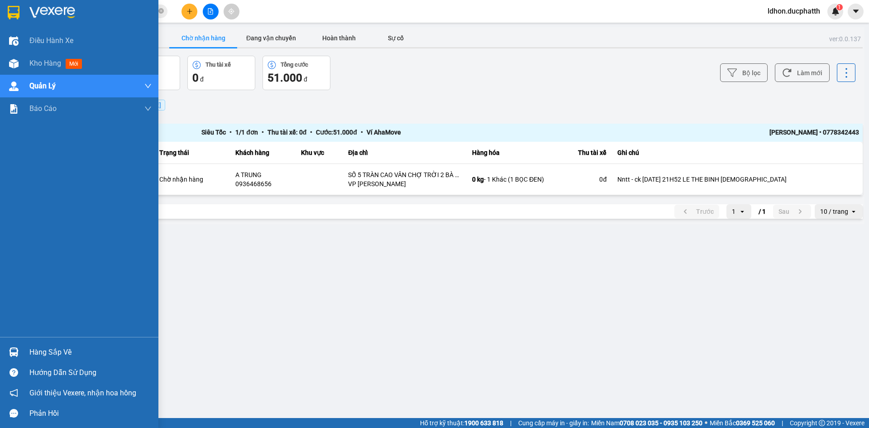
click at [44, 354] on div "Hàng sắp về" at bounding box center [90, 352] width 122 height 14
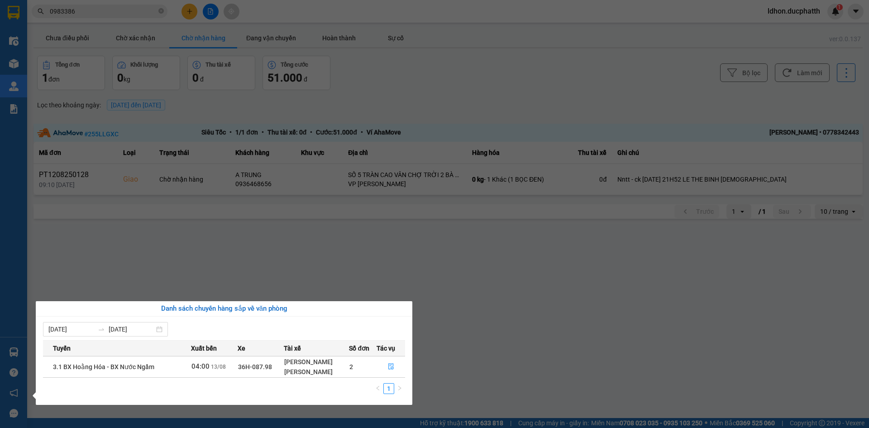
click at [239, 283] on section "Kết quả tìm kiếm ( 31 ) Bộ lọc Mã ĐH Trạng thái Món hàng Thu hộ Tổng cước Chưa …" at bounding box center [434, 214] width 869 height 428
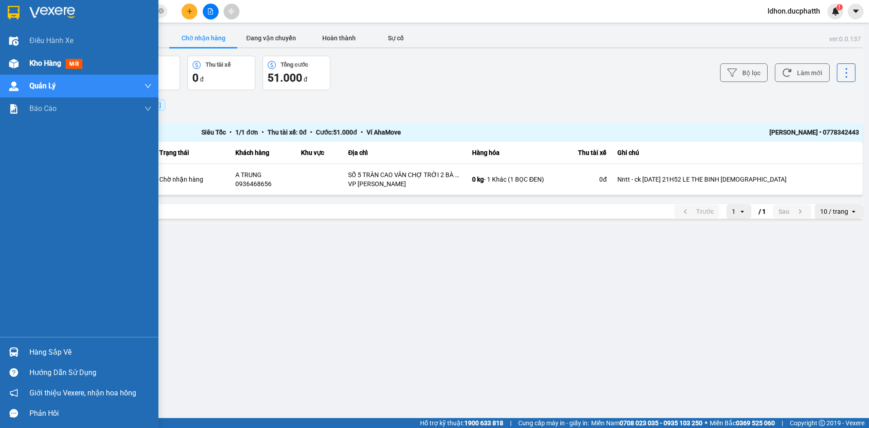
click at [20, 68] on div at bounding box center [14, 64] width 16 height 16
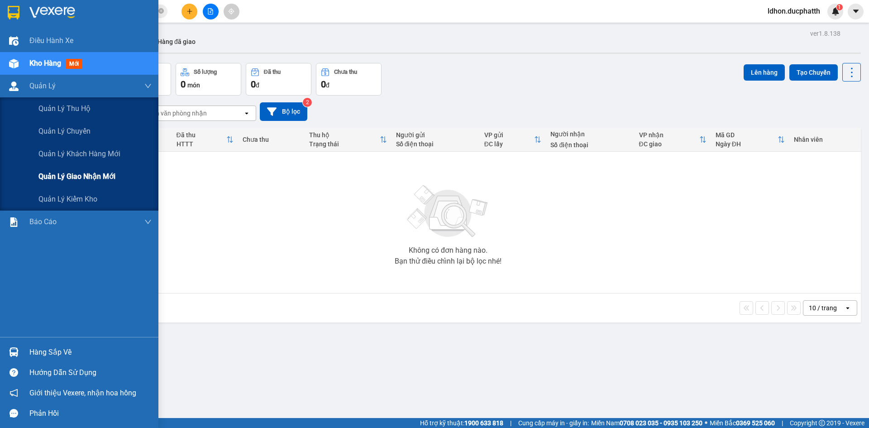
click at [79, 174] on span "Quản lý giao nhận mới" at bounding box center [76, 176] width 77 height 11
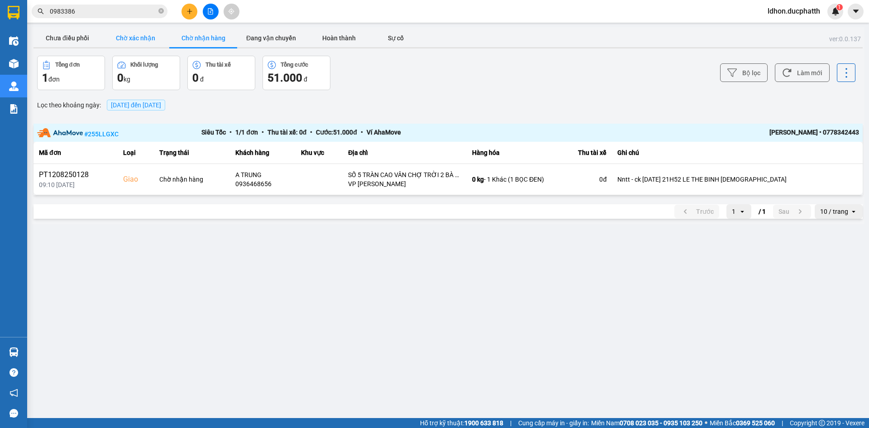
click at [136, 35] on button "Chờ xác nhận" at bounding box center [135, 38] width 68 height 18
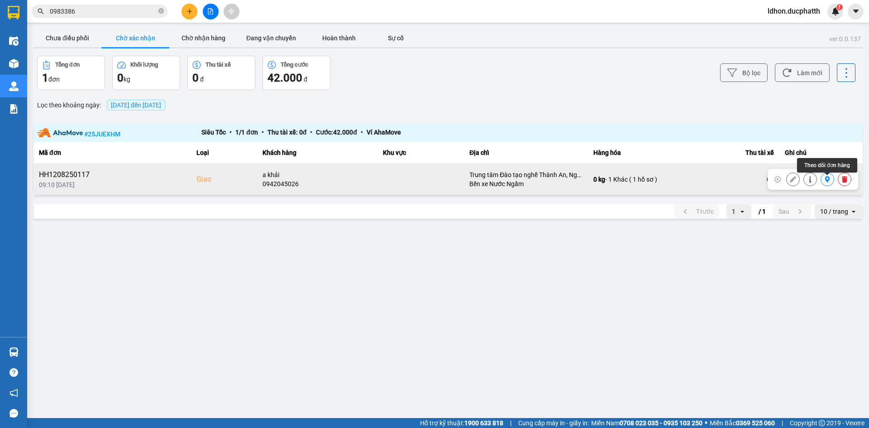
click at [825, 182] on icon at bounding box center [827, 179] width 6 height 6
click at [126, 36] on button "Chờ xác nhận" at bounding box center [135, 38] width 68 height 18
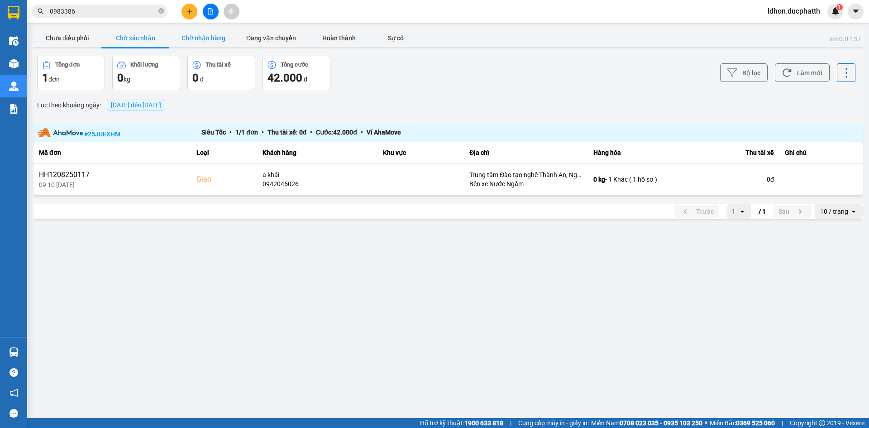
click at [172, 39] on button "Chờ nhận hàng" at bounding box center [203, 38] width 68 height 18
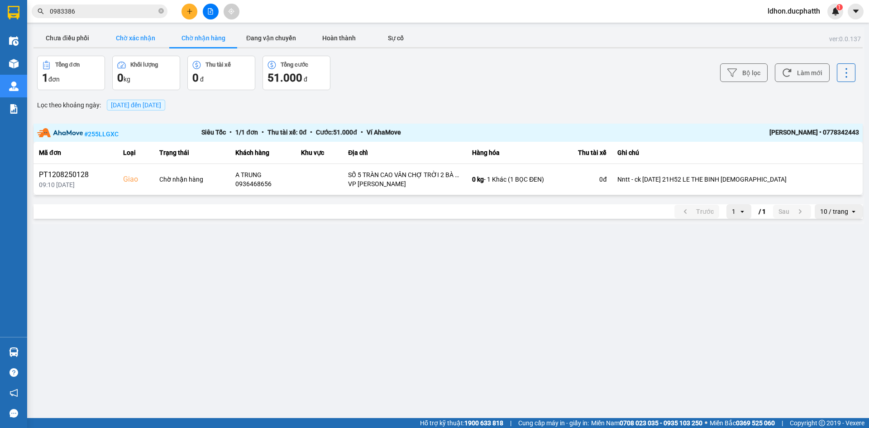
click at [145, 38] on button "Chờ xác nhận" at bounding box center [135, 38] width 68 height 18
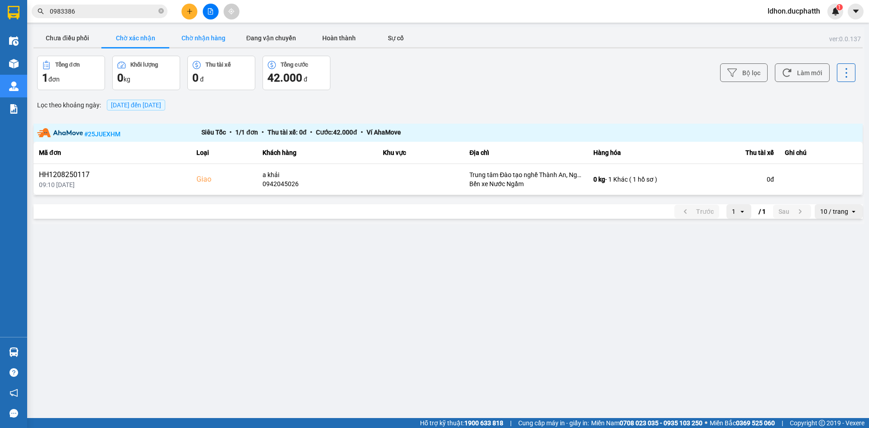
click at [188, 40] on button "Chờ nhận hàng" at bounding box center [203, 38] width 68 height 18
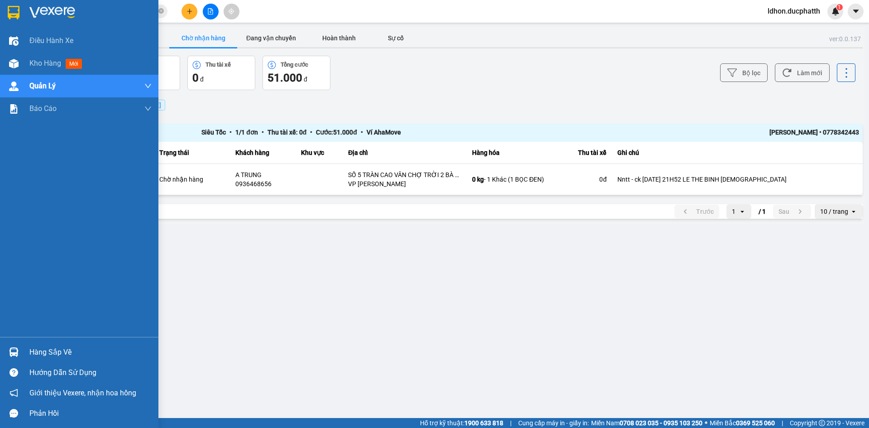
click at [68, 345] on div "Hàng sắp về" at bounding box center [90, 352] width 122 height 14
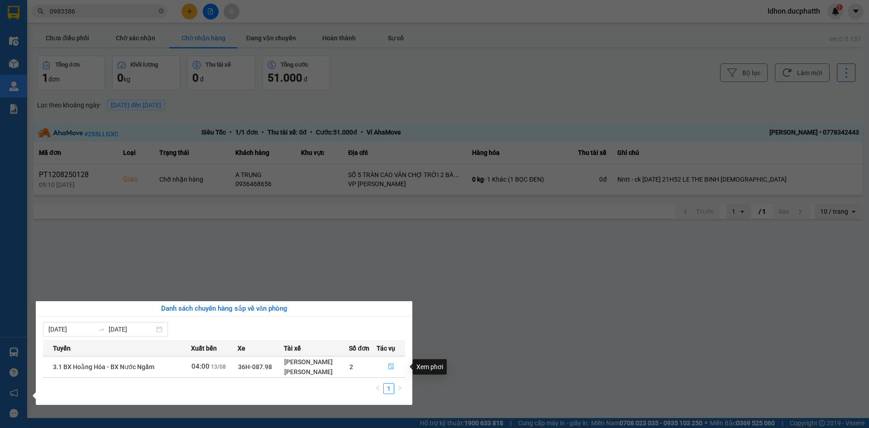
click at [390, 367] on icon "file-done" at bounding box center [391, 366] width 6 height 6
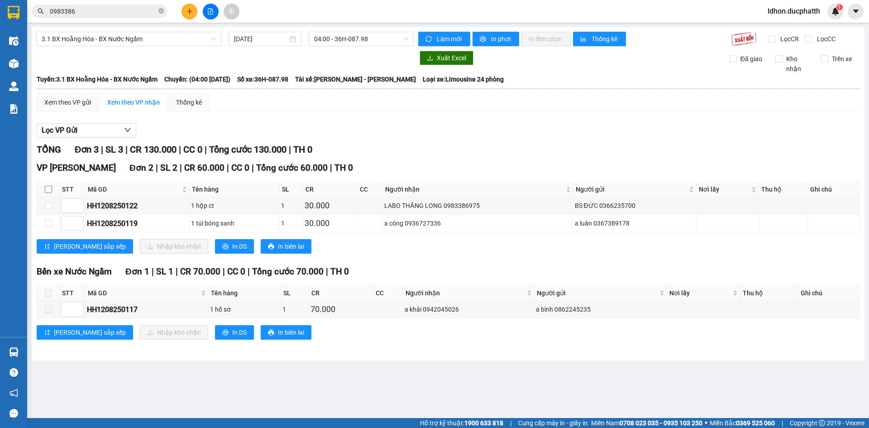
click at [48, 191] on input "checkbox" at bounding box center [48, 189] width 7 height 7
checkbox input "true"
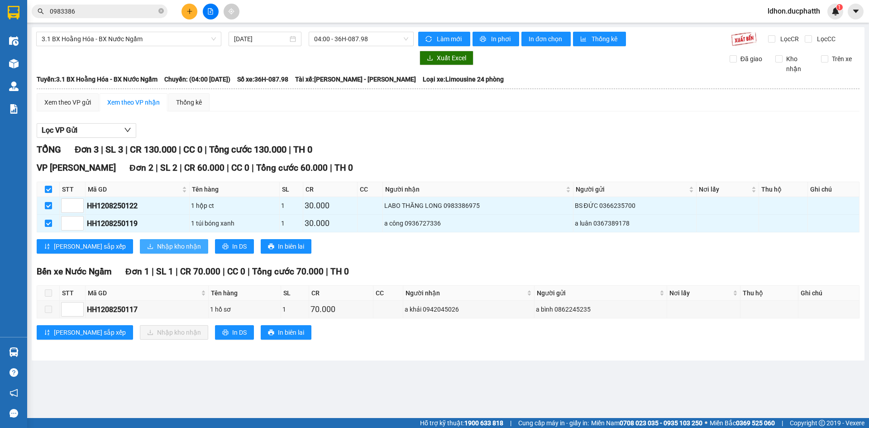
click at [157, 248] on span "Nhập kho nhận" at bounding box center [179, 246] width 44 height 10
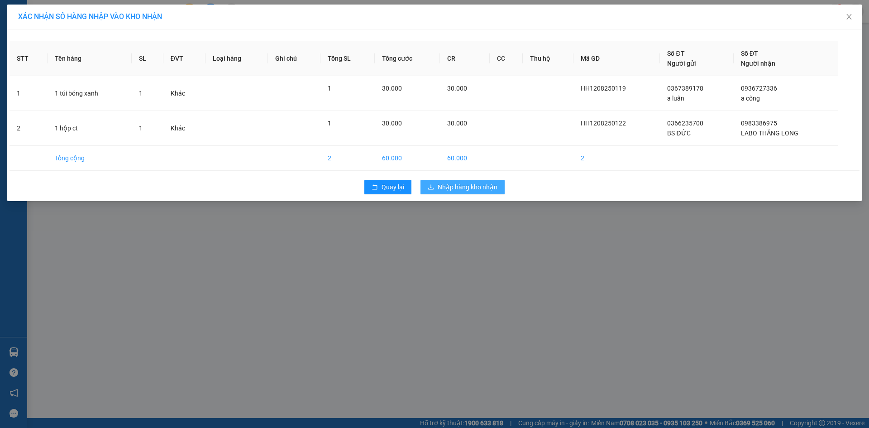
click at [434, 193] on button "Nhập hàng kho nhận" at bounding box center [463, 187] width 84 height 14
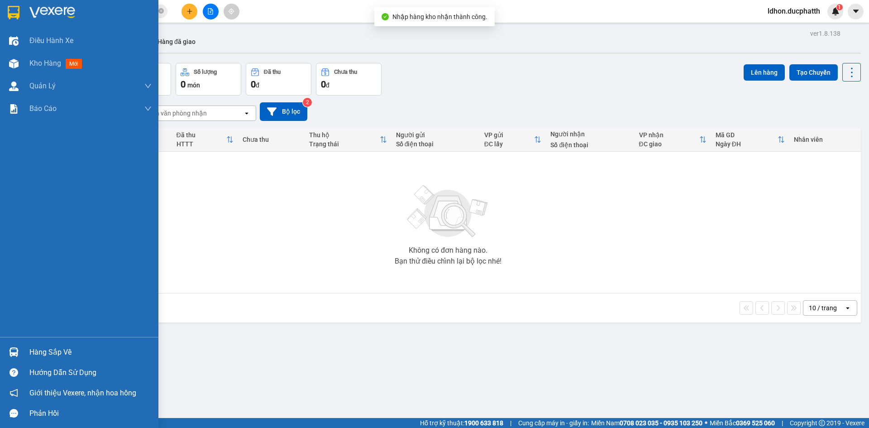
click at [38, 352] on div "Hàng sắp về" at bounding box center [90, 352] width 122 height 14
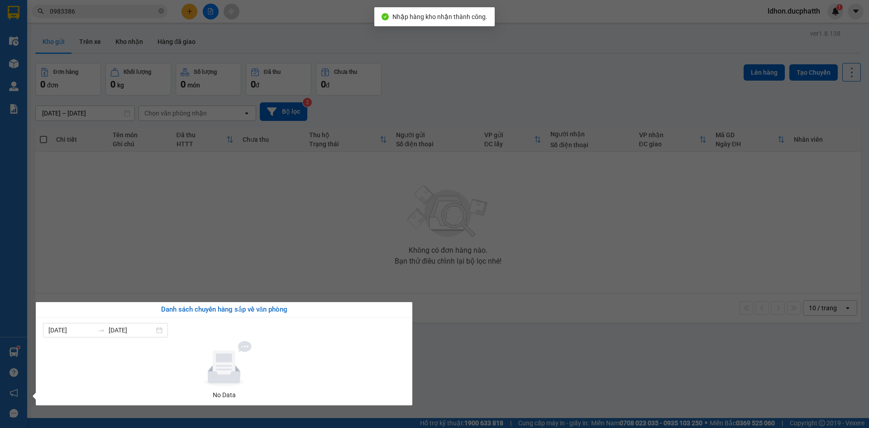
click at [248, 287] on section "Kết quả tìm kiếm ( 31 ) Bộ lọc Mã ĐH Trạng thái Món hàng Thu hộ Tổng cước Chưa …" at bounding box center [434, 214] width 869 height 428
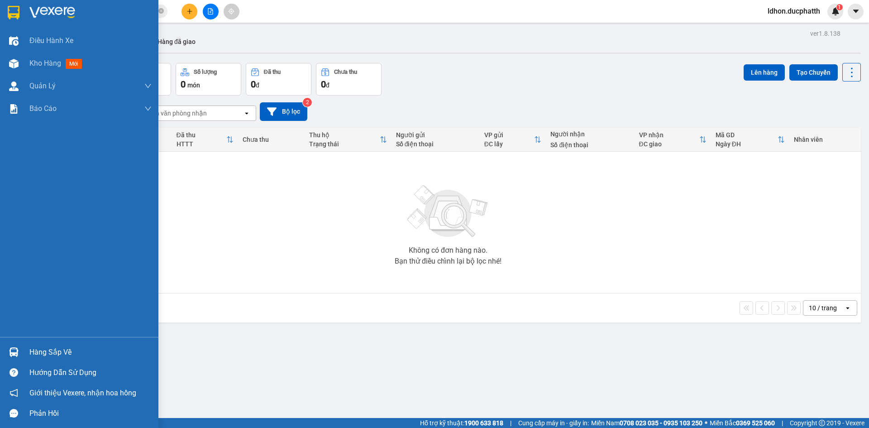
click at [38, 354] on div "Hàng sắp về" at bounding box center [90, 352] width 122 height 14
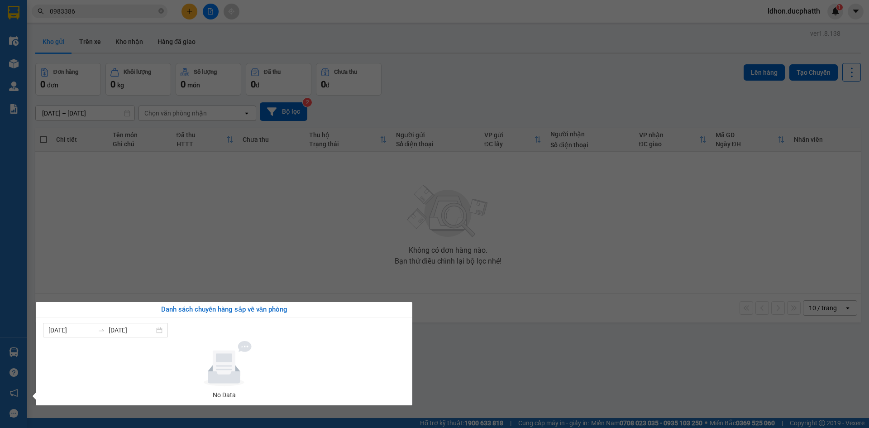
click at [218, 265] on section "Kết quả tìm kiếm ( 31 ) Bộ lọc Mã ĐH Trạng thái Món hàng Thu hộ Tổng cước Chưa …" at bounding box center [434, 214] width 869 height 428
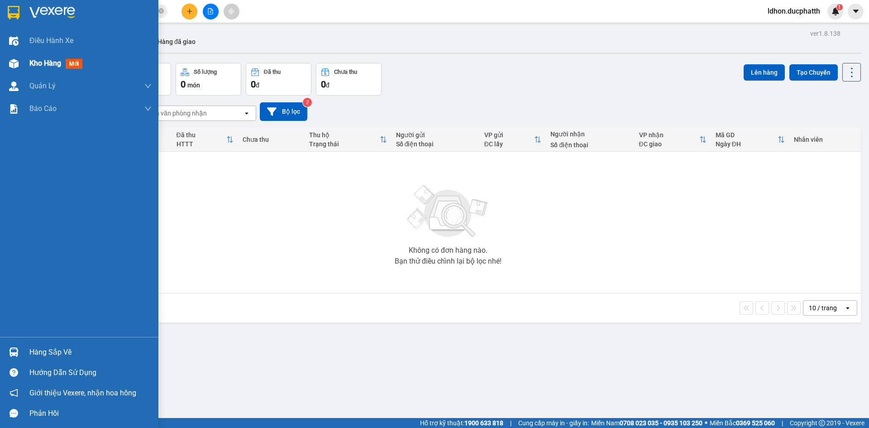
click at [19, 72] on div "Kho hàng mới" at bounding box center [79, 63] width 158 height 23
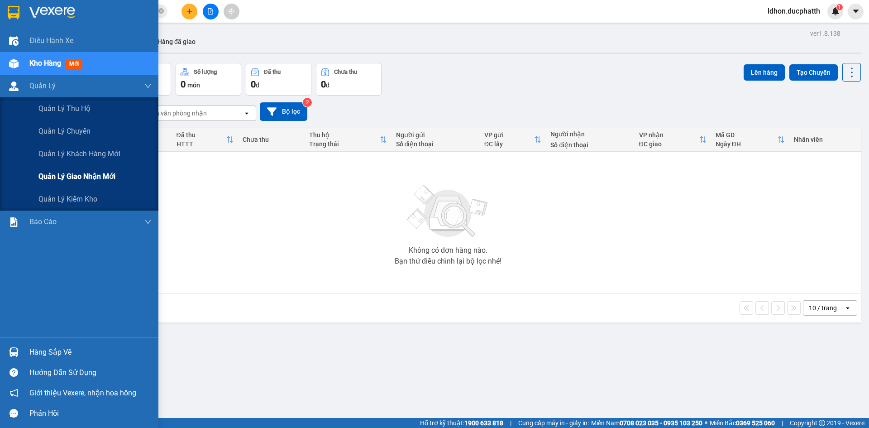
click at [87, 177] on span "Quản lý giao nhận mới" at bounding box center [76, 176] width 77 height 11
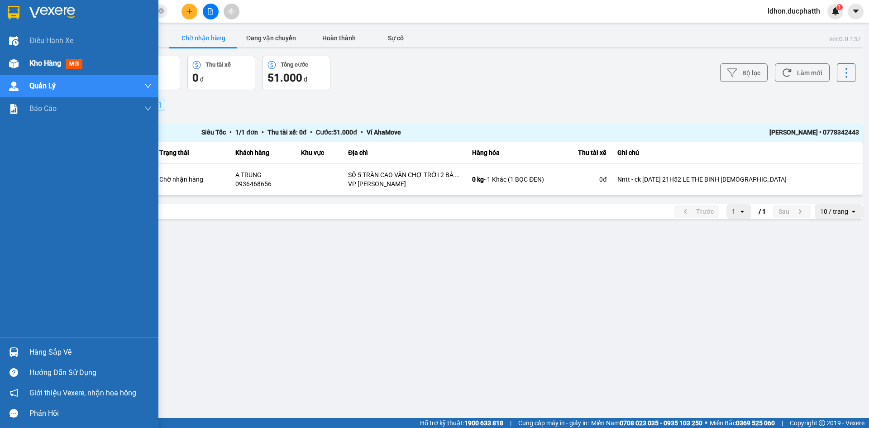
click at [9, 61] on img at bounding box center [14, 64] width 10 height 10
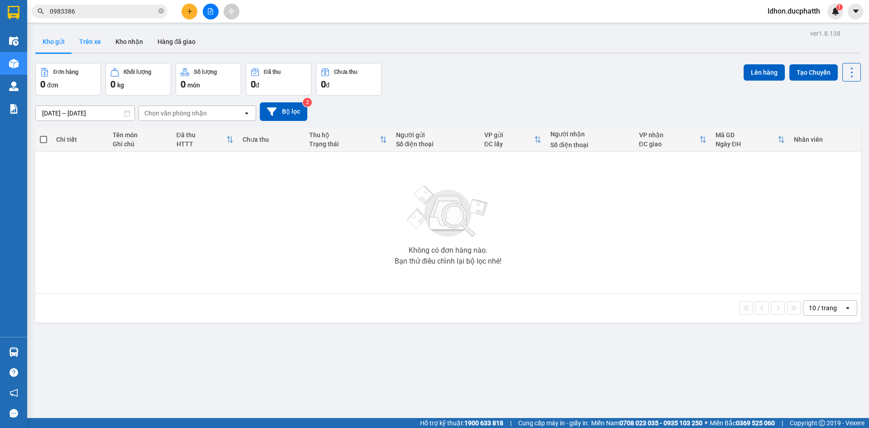
click at [82, 45] on button "Trên xe" at bounding box center [90, 42] width 36 height 22
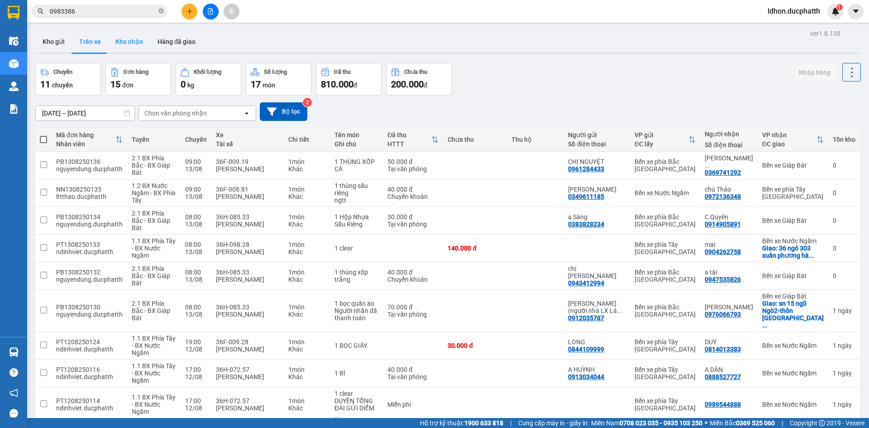
click at [134, 40] on button "Kho nhận" at bounding box center [129, 42] width 42 height 22
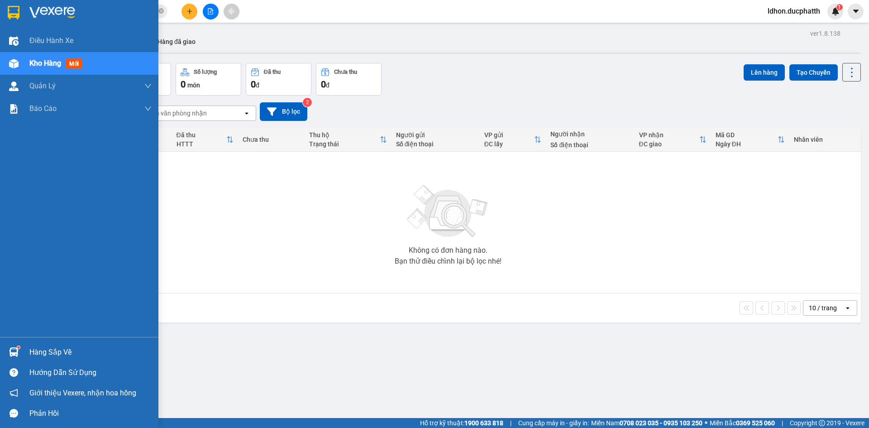
click at [46, 352] on div "Hàng sắp về" at bounding box center [90, 352] width 122 height 14
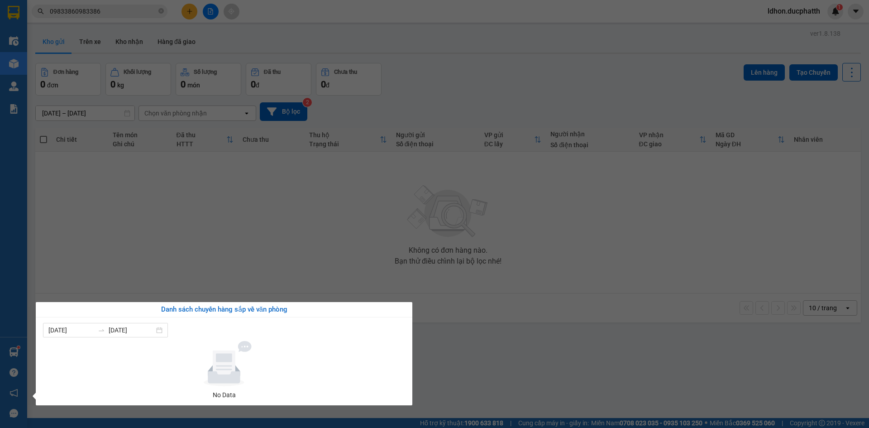
click at [215, 245] on section "Kết quả tìm kiếm ( 0 ) Bộ lọc No Data 09833860983386 ldhon.ducphatth 1 Điều hàn…" at bounding box center [434, 214] width 869 height 428
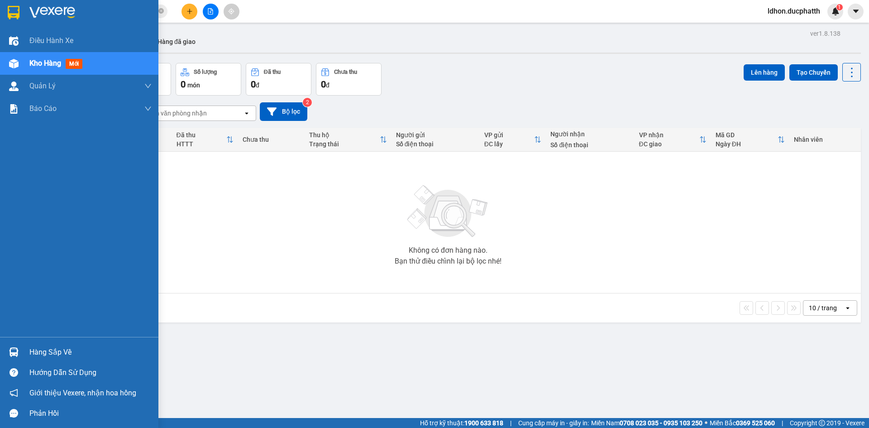
click at [26, 65] on div "Kho hàng mới" at bounding box center [79, 63] width 158 height 23
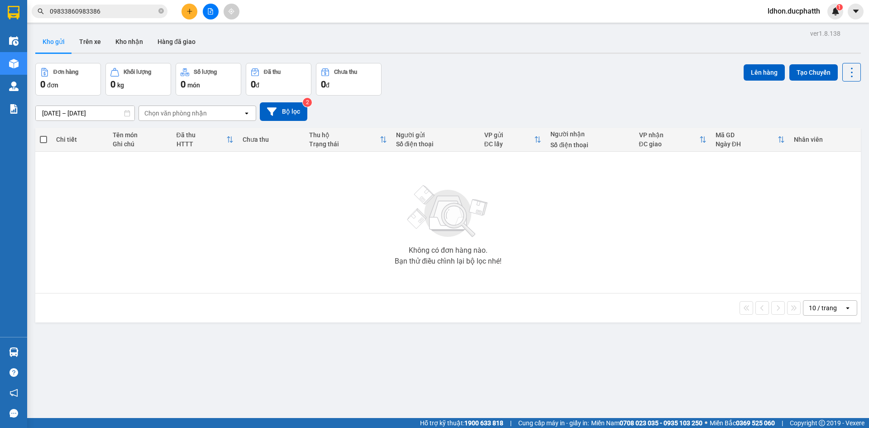
click at [254, 193] on div "Không có đơn hàng nào. Bạn thử điều chỉnh lại bộ lọc nhé!" at bounding box center [448, 222] width 817 height 136
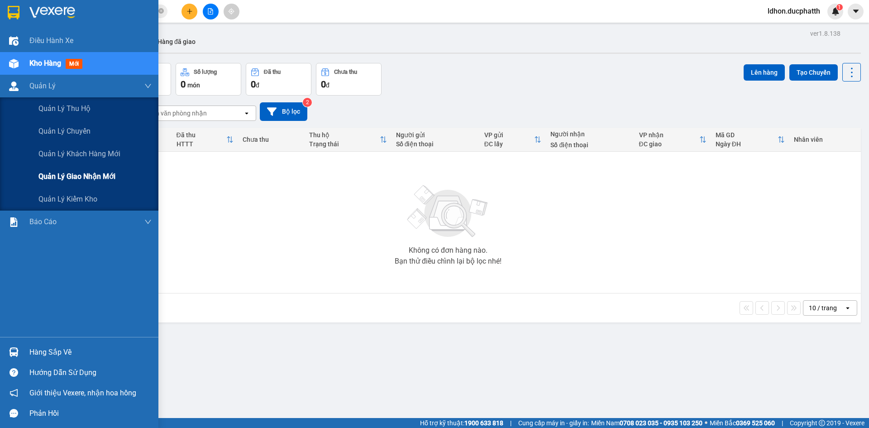
click at [66, 183] on div "Quản lý giao nhận mới" at bounding box center [94, 176] width 113 height 23
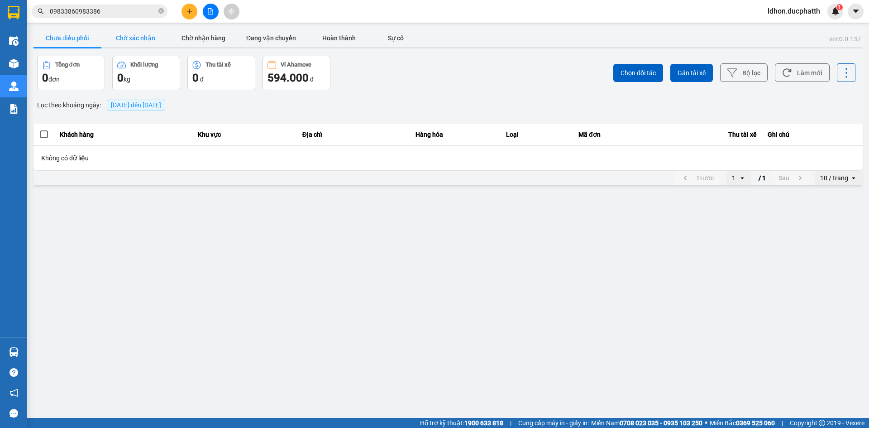
click at [139, 33] on button "Chờ xác nhận" at bounding box center [135, 38] width 68 height 18
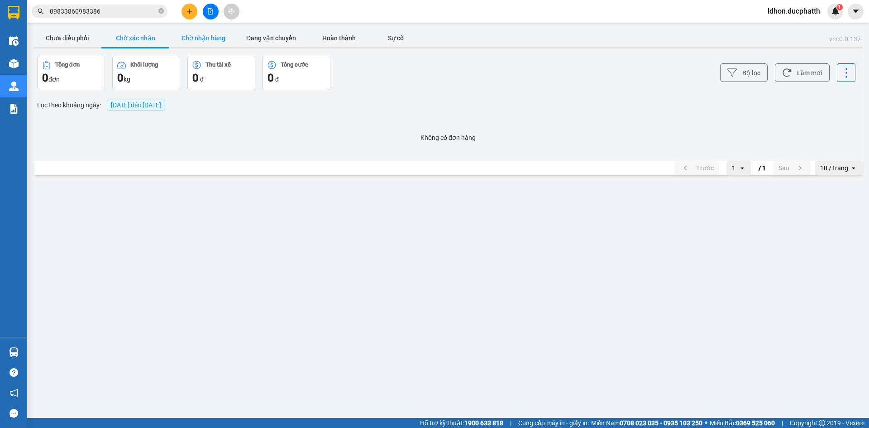
click at [213, 42] on button "Chờ nhận hàng" at bounding box center [203, 38] width 68 height 18
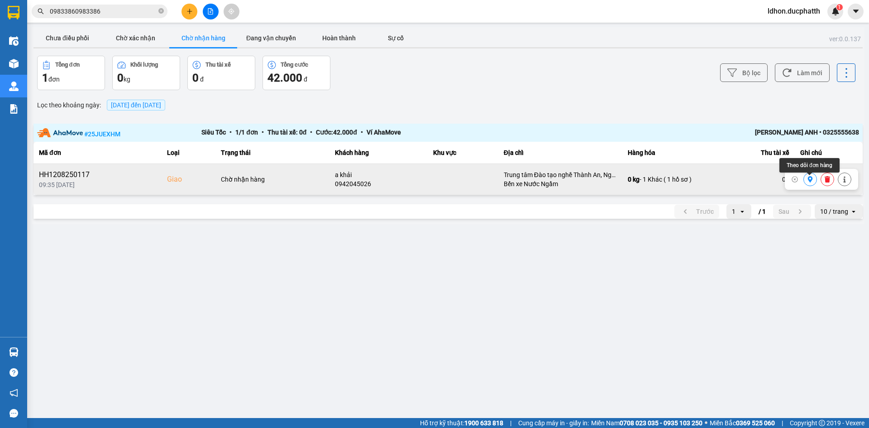
click at [809, 181] on icon at bounding box center [810, 179] width 5 height 6
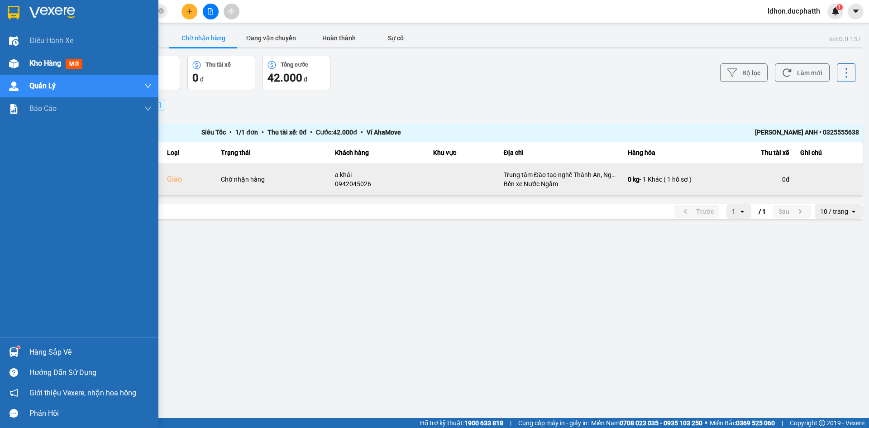
click at [24, 63] on div "Kho hàng mới" at bounding box center [79, 63] width 158 height 23
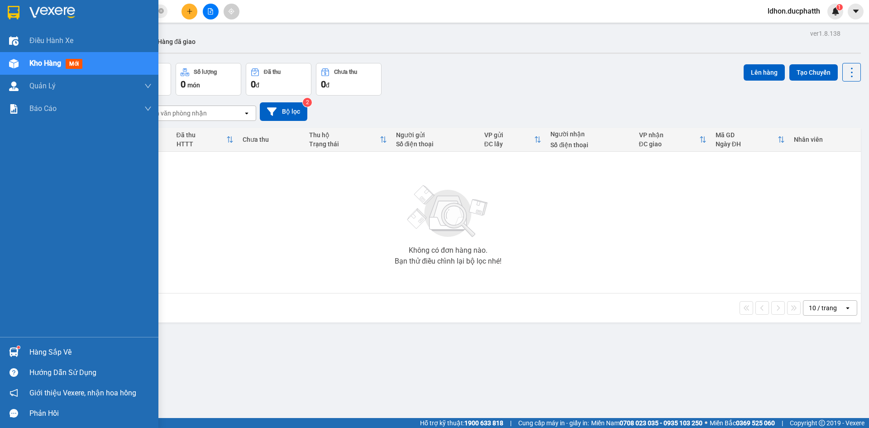
click at [77, 347] on div "Hàng sắp về" at bounding box center [90, 352] width 122 height 14
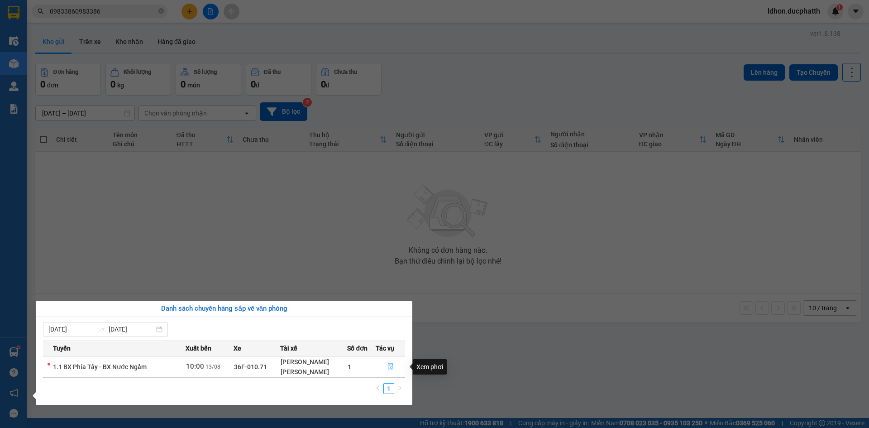
click at [386, 365] on button "button" at bounding box center [390, 366] width 29 height 14
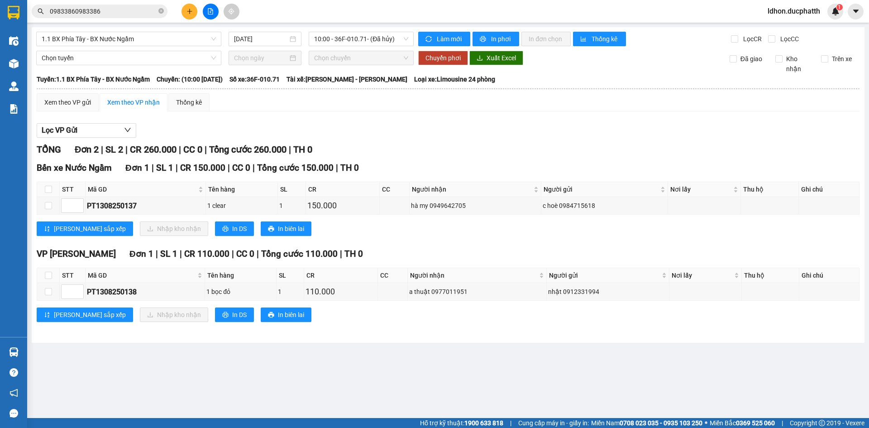
click at [190, 14] on icon "plus" at bounding box center [190, 11] width 6 height 6
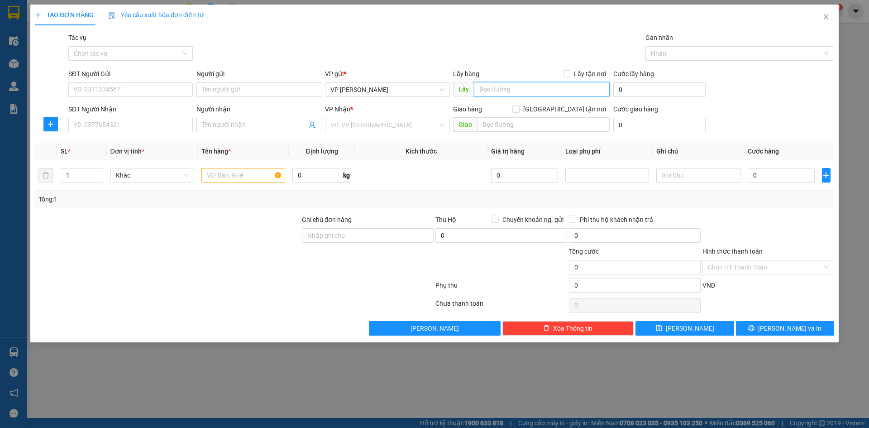
click at [513, 92] on input "text" at bounding box center [542, 89] width 136 height 14
type input "v"
paste input "14 ngách 80/105/5 [GEOGRAPHIC_DATA][PERSON_NAME], [GEOGRAPHIC_DATA]"
type input "14 ngách 80/105/5 [GEOGRAPHIC_DATA][PERSON_NAME], [GEOGRAPHIC_DATA]"
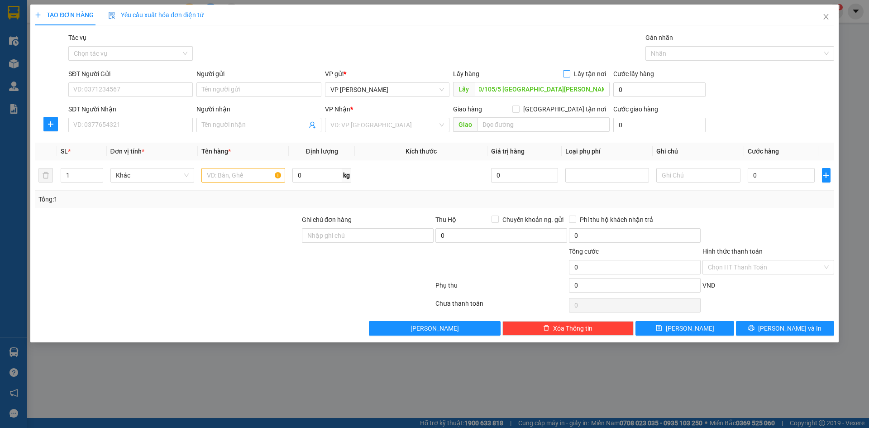
click at [569, 75] on input "Lấy tận nơi" at bounding box center [566, 73] width 6 height 6
checkbox input "true"
click at [700, 89] on icon "dollar-circle" at bounding box center [696, 88] width 7 height 7
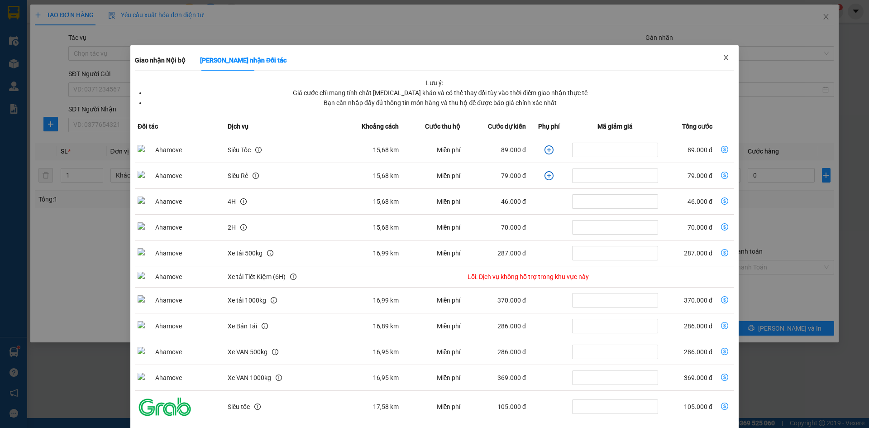
click at [718, 48] on span "Close" at bounding box center [726, 57] width 25 height 25
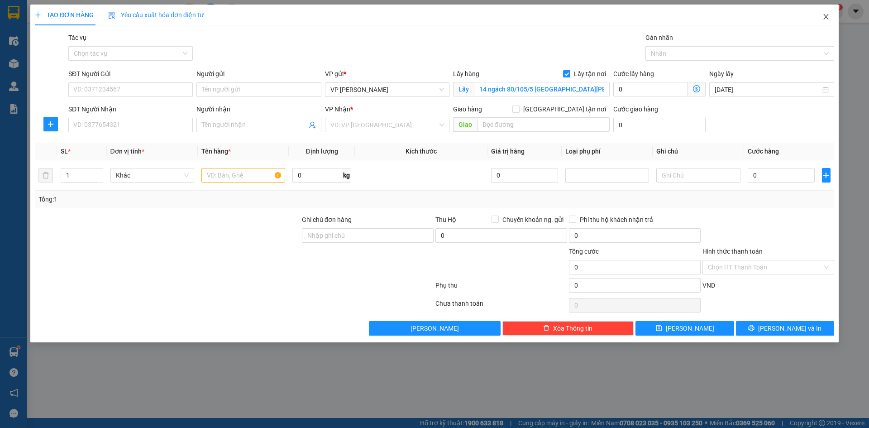
click at [824, 19] on icon "close" at bounding box center [826, 16] width 7 height 7
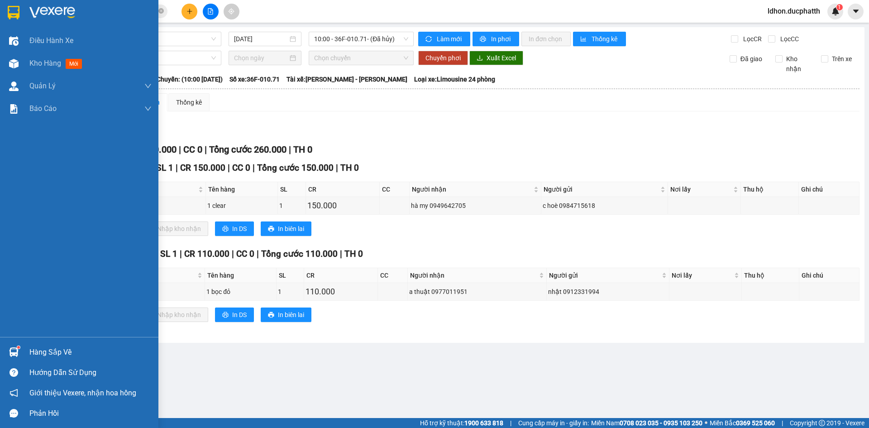
click at [21, 355] on div at bounding box center [14, 352] width 16 height 16
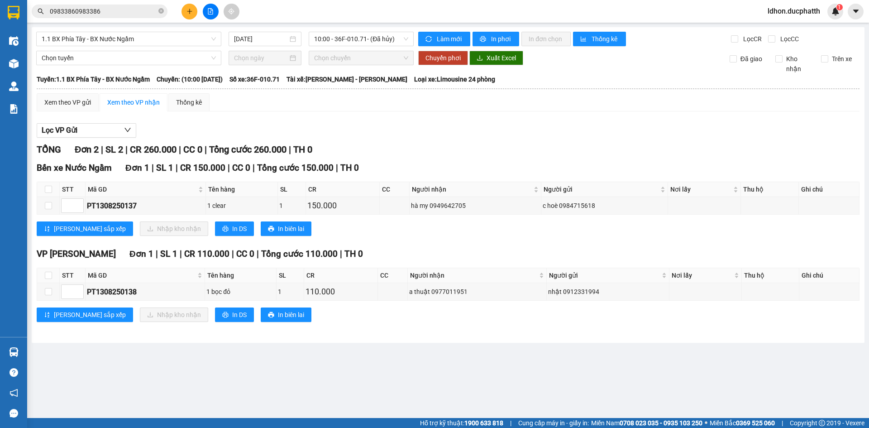
click at [433, 301] on section "Kết quả tìm kiếm ( 0 ) Bộ lọc No Data 09833860983386 ldhon.ducphatth 1 Điều hàn…" at bounding box center [434, 214] width 869 height 428
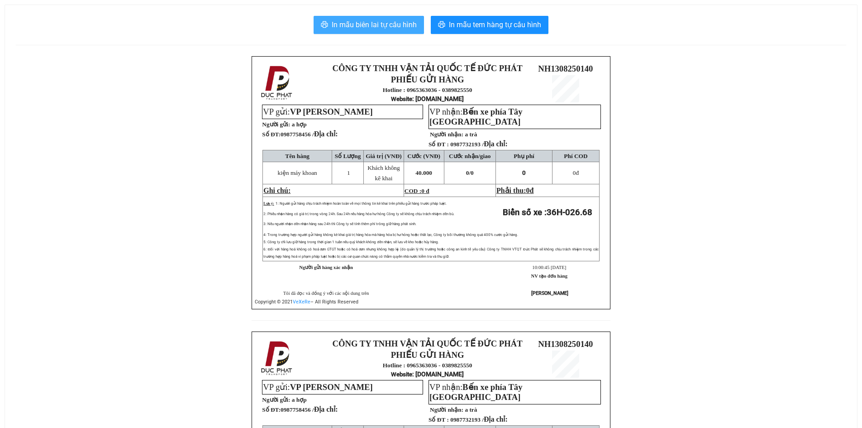
click at [399, 29] on span "In mẫu biên lai tự cấu hình" at bounding box center [374, 24] width 85 height 11
